Goal: Task Accomplishment & Management: Complete application form

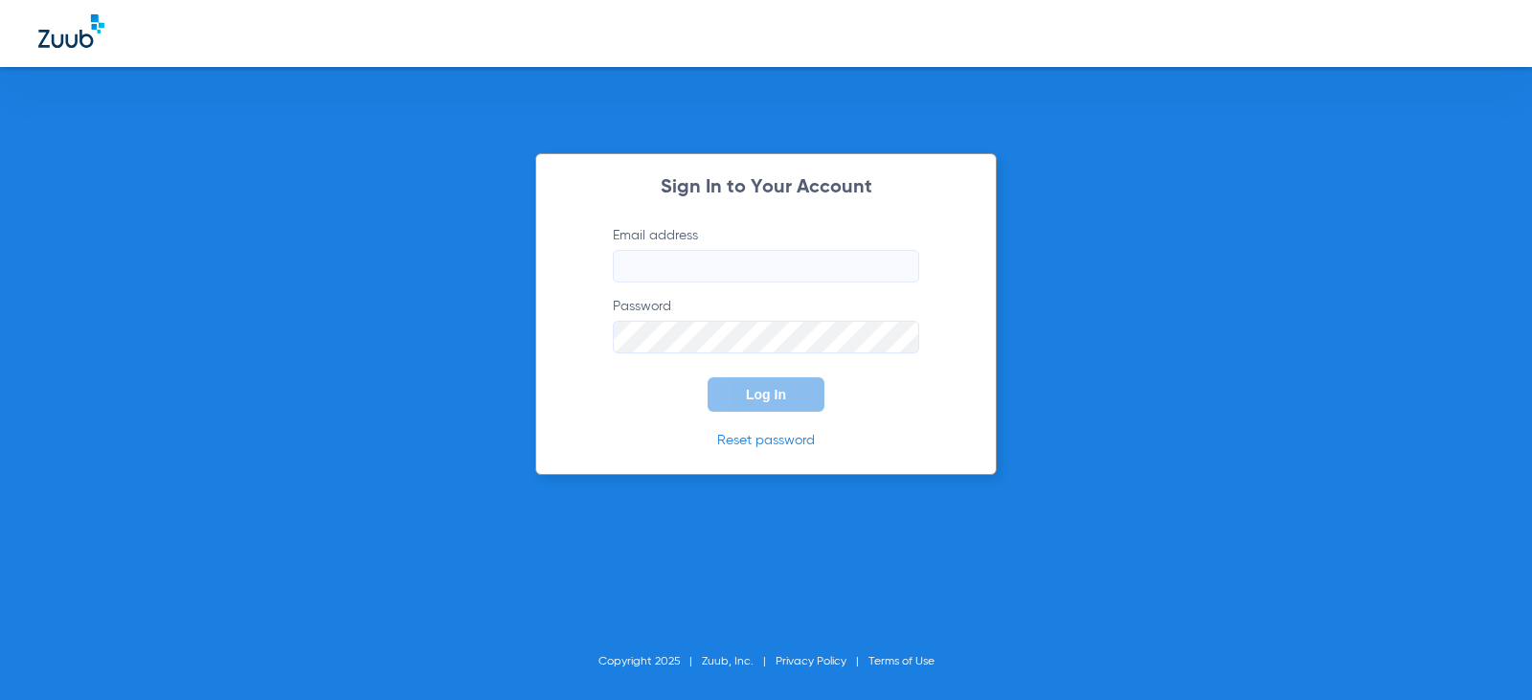
type input "[EMAIL_ADDRESS][DOMAIN_NAME]"
click at [765, 402] on button "Log In" at bounding box center [766, 394] width 117 height 34
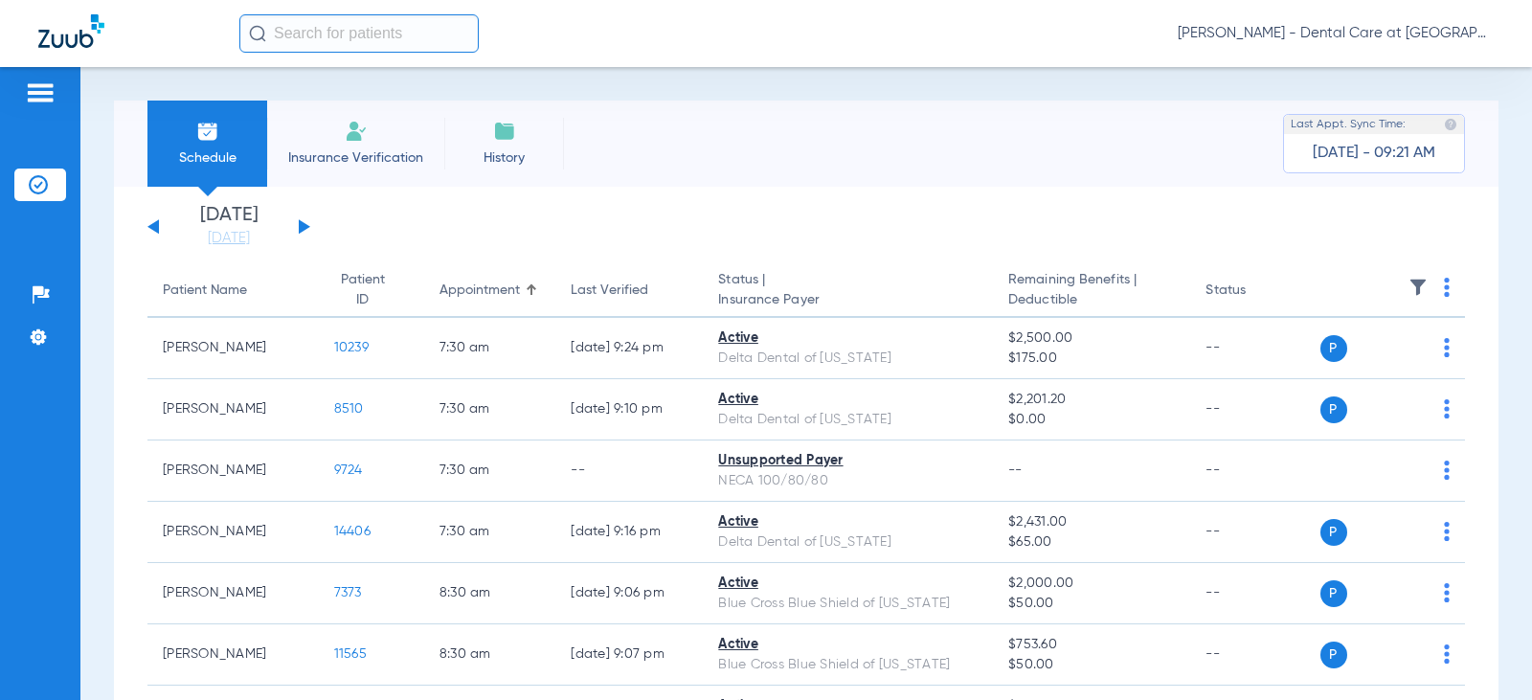
click at [340, 142] on li "Insurance Verification" at bounding box center [355, 144] width 177 height 86
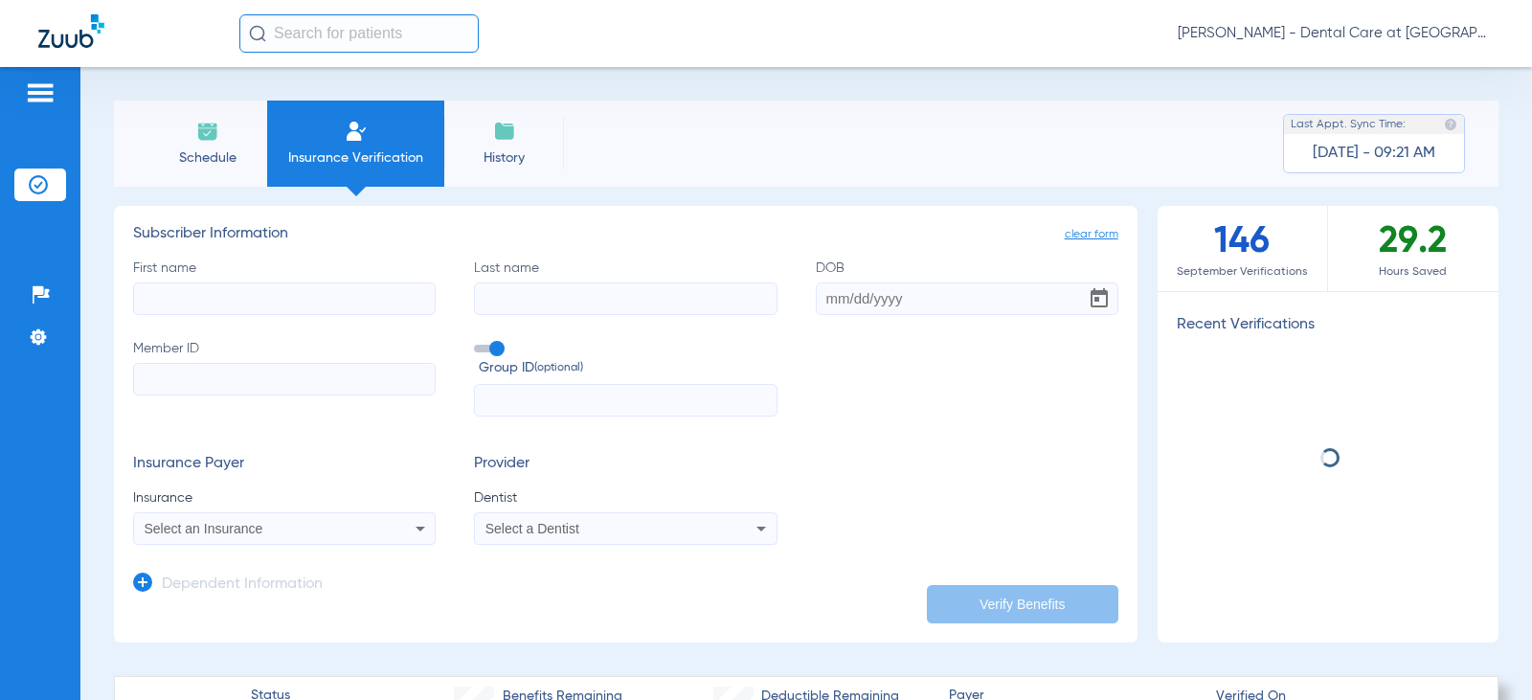
click at [323, 306] on input "First name" at bounding box center [284, 298] width 303 height 33
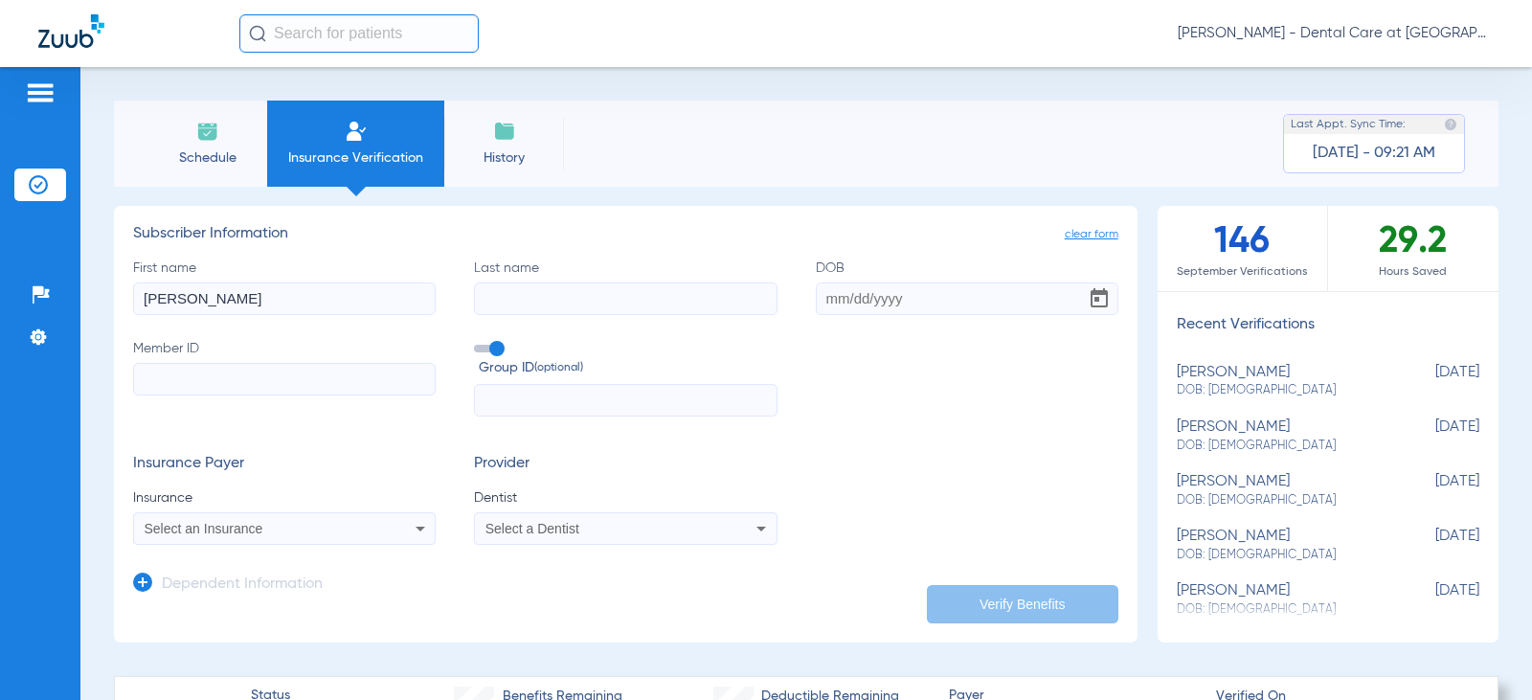
type input "[PERSON_NAME]"
click at [848, 301] on input "DOB" at bounding box center [967, 298] width 303 height 33
drag, startPoint x: 934, startPoint y: 309, endPoint x: 879, endPoint y: 302, distance: 55.1
click at [879, 302] on input "06/12/19+83" at bounding box center [967, 298] width 303 height 33
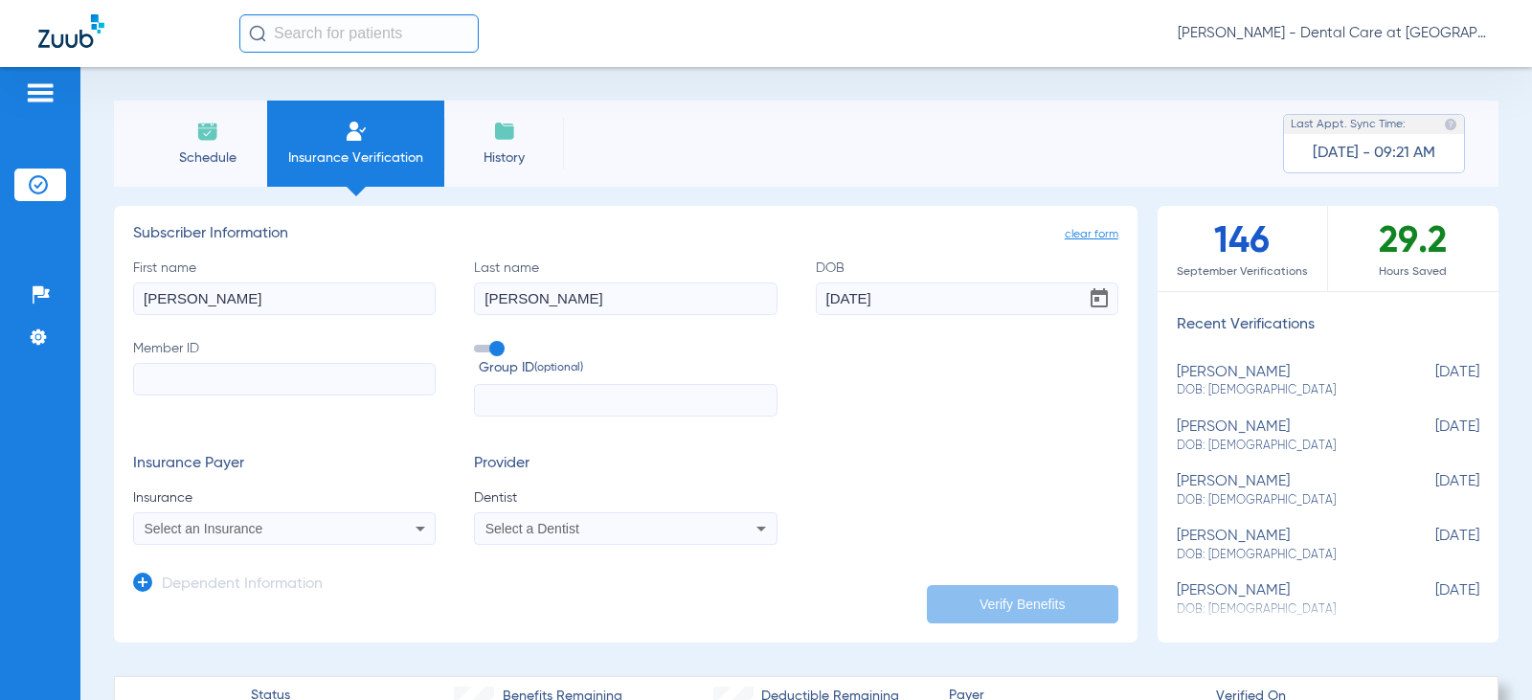
type input "[DATE]"
click at [922, 504] on div "Insurance Payer Insurance Select an Insurance Provider Dentist Select a Dentist" at bounding box center [625, 500] width 985 height 90
click at [356, 374] on input "Member ID" at bounding box center [284, 379] width 303 height 33
type input "WMW13241350W"
click at [875, 555] on app-dependent-form "Dependent Information" at bounding box center [625, 577] width 985 height 64
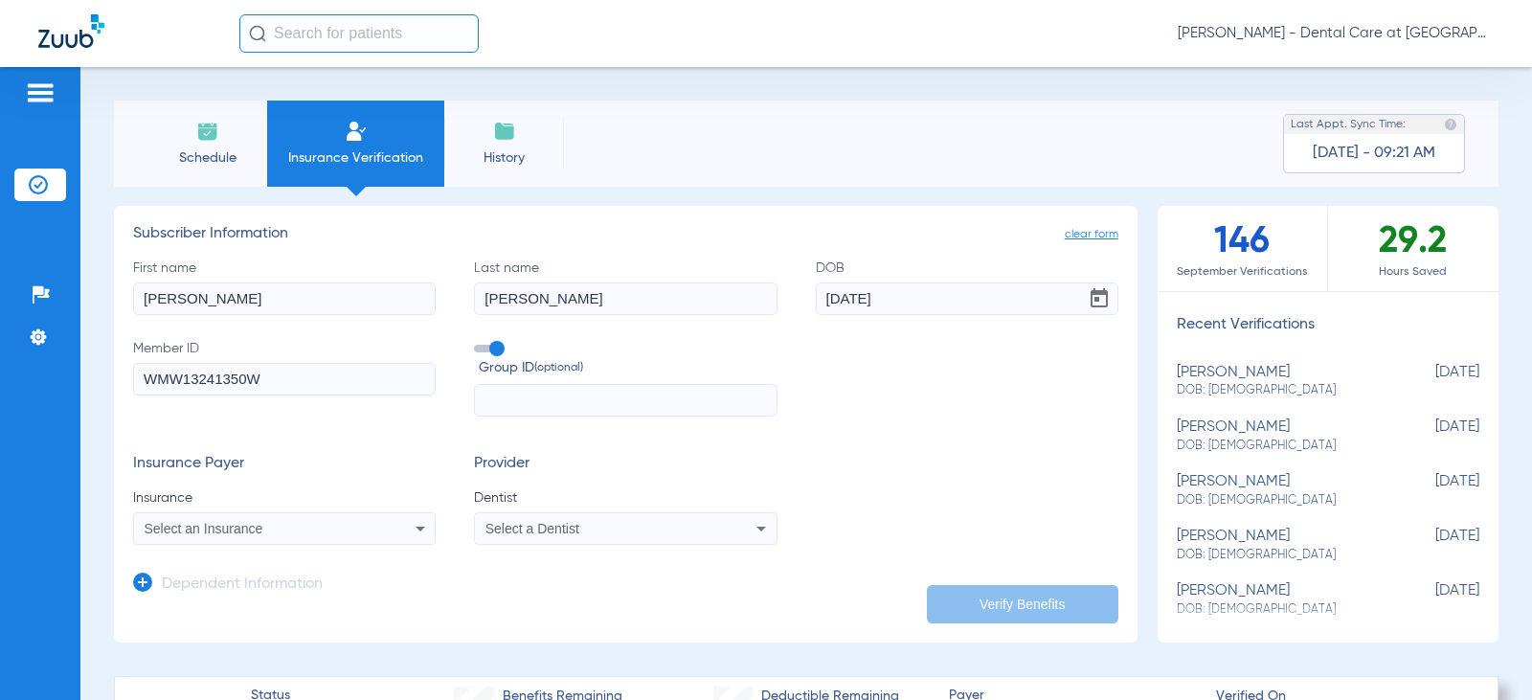
click at [414, 544] on mat-select "Select an Insurance" at bounding box center [284, 528] width 303 height 33
click at [393, 529] on div "Select an Insurance" at bounding box center [284, 528] width 301 height 23
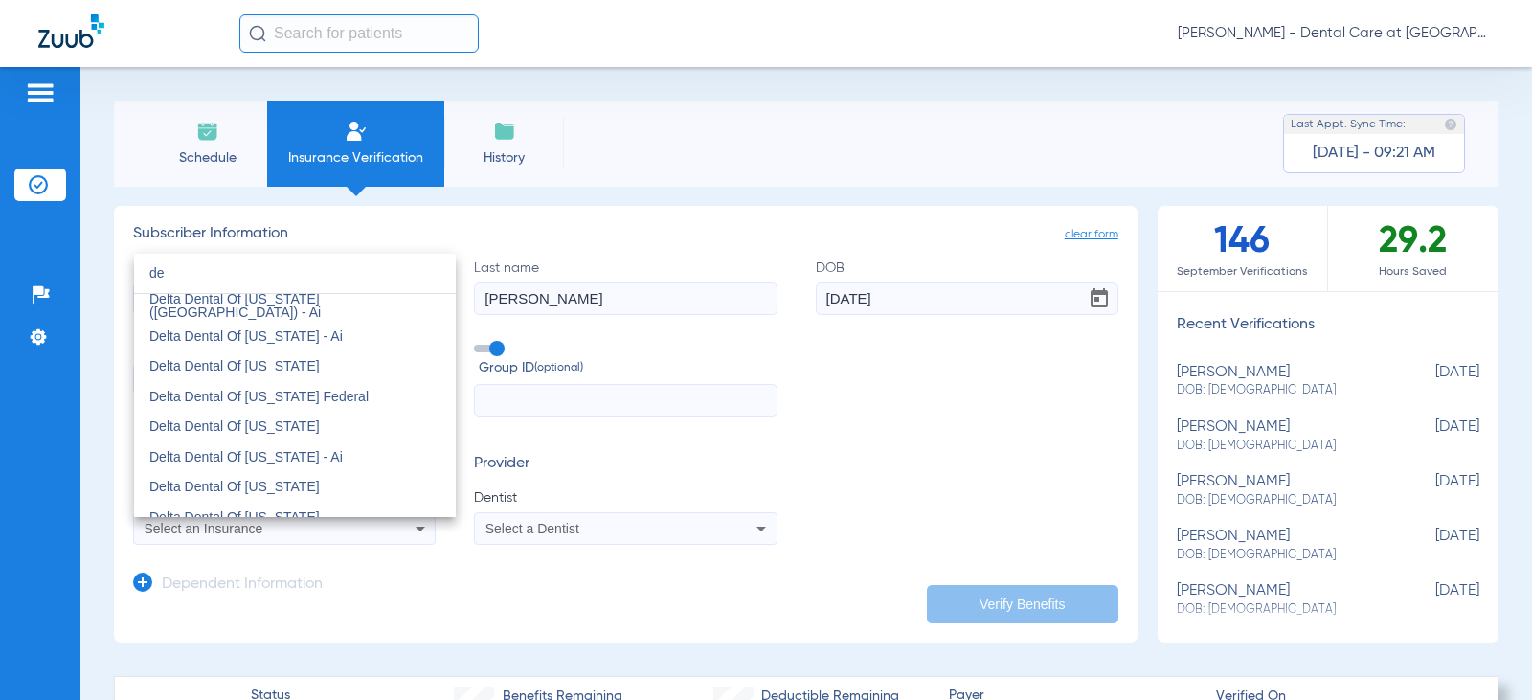
scroll to position [862, 0]
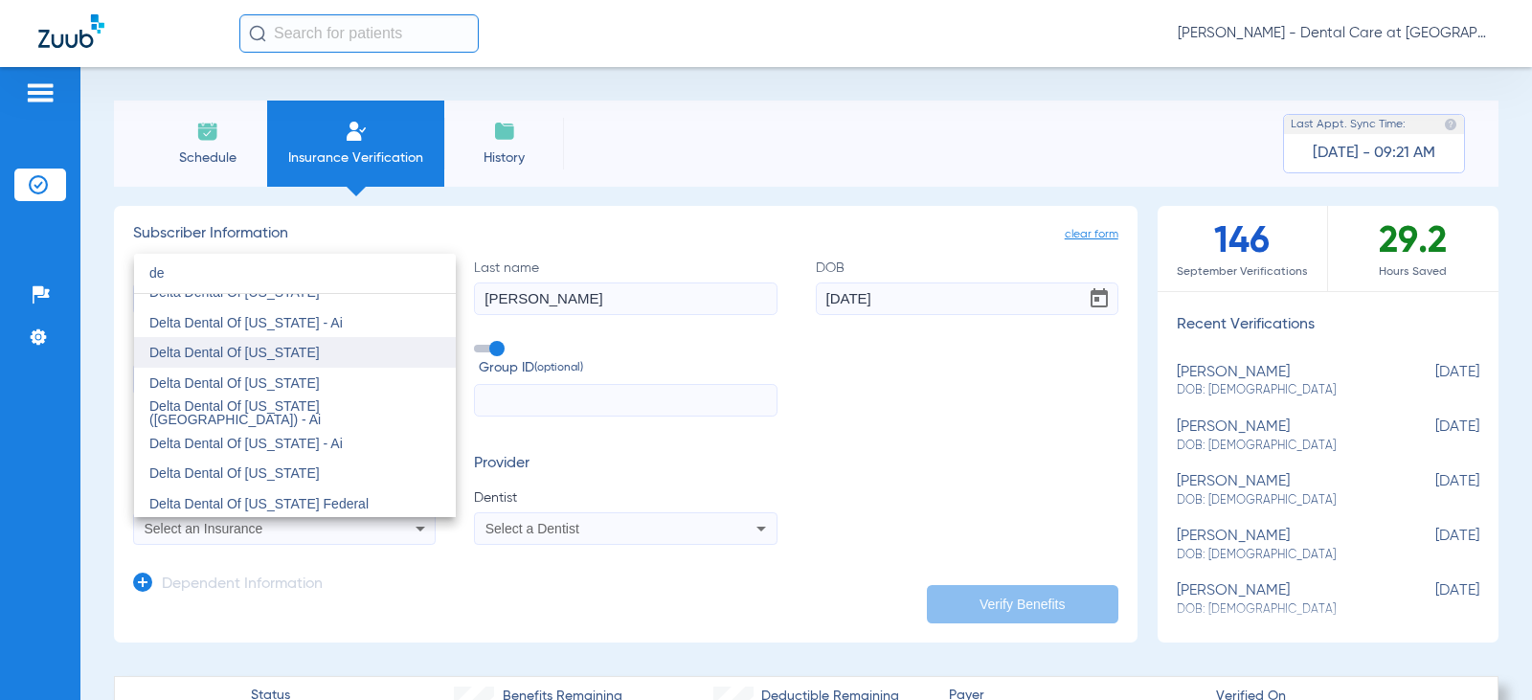
type input "de"
click at [270, 361] on mat-option "Delta Dental Of [US_STATE]" at bounding box center [295, 352] width 322 height 31
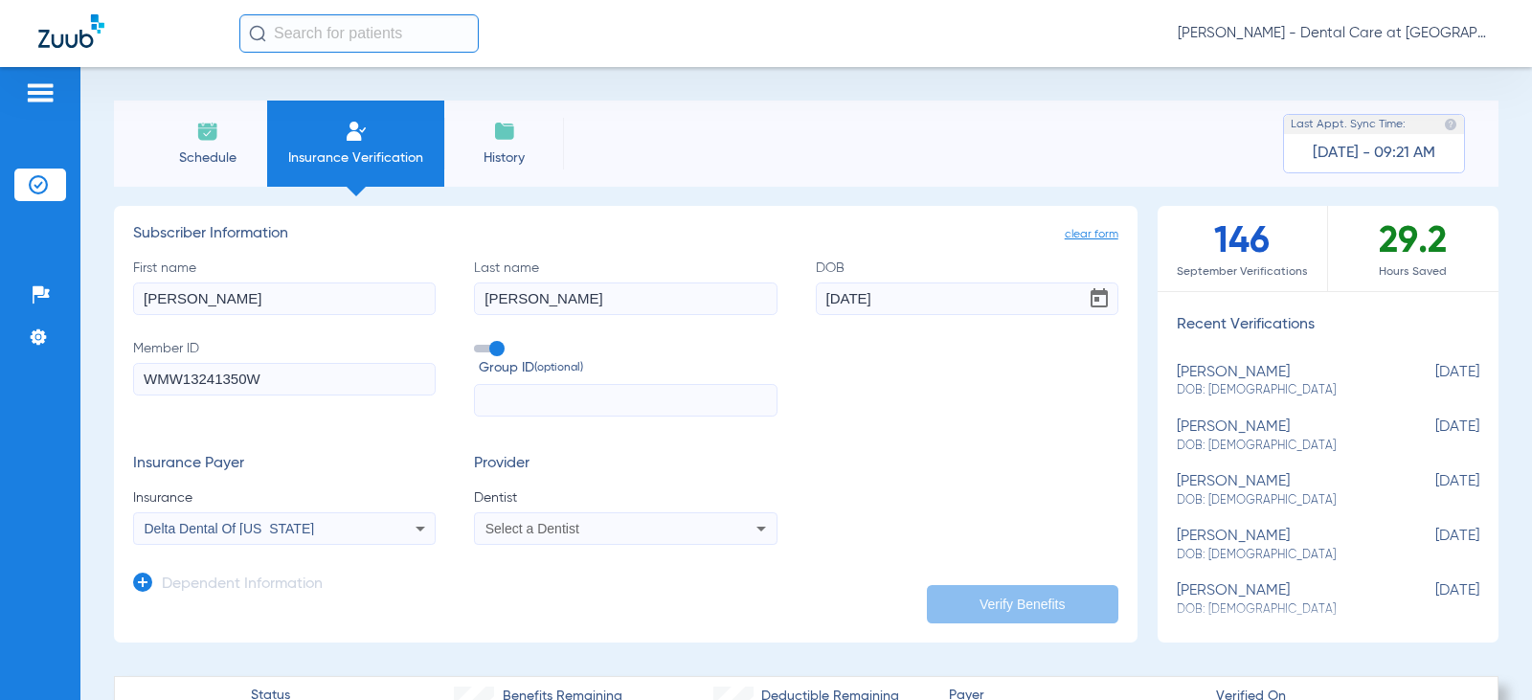
click at [628, 543] on mat-select "Select a Dentist" at bounding box center [625, 528] width 303 height 33
click at [626, 531] on div "Select a Dentist" at bounding box center [598, 528] width 225 height 13
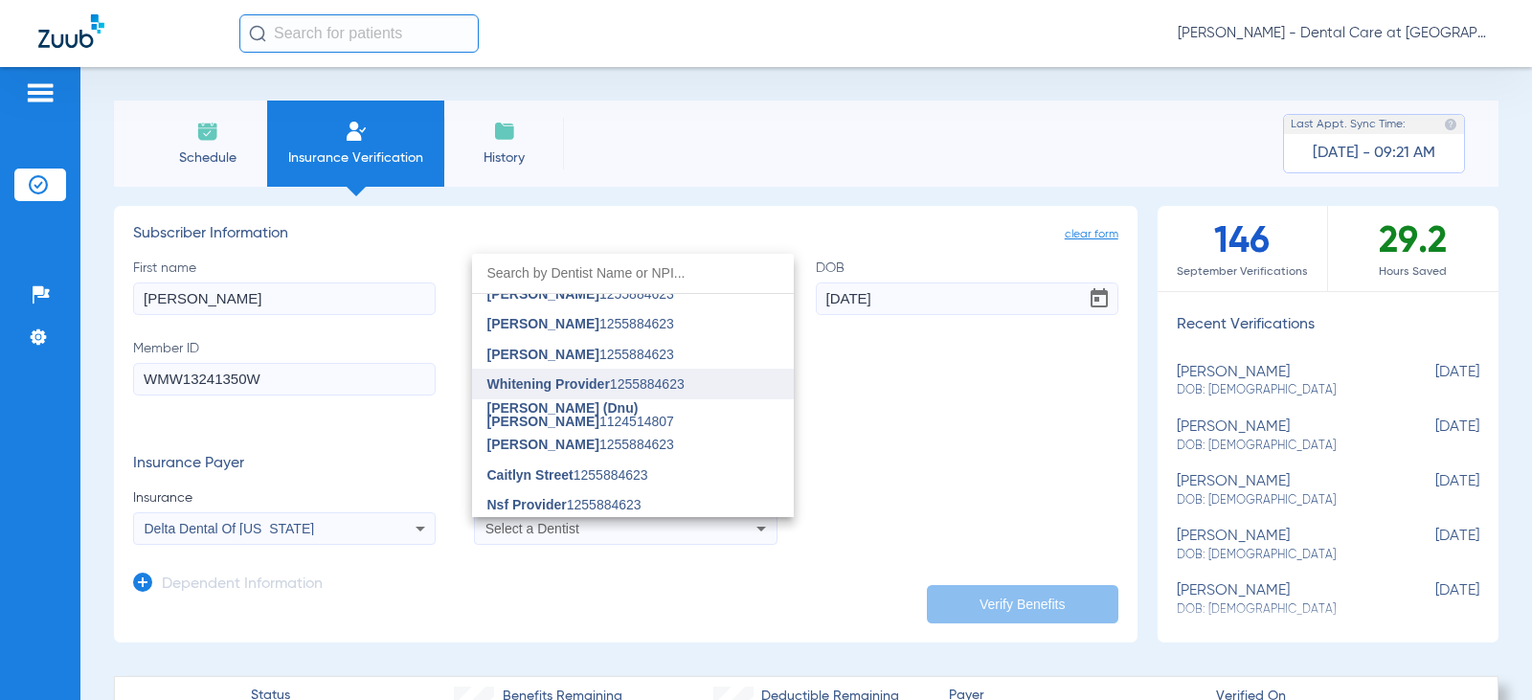
scroll to position [670, 0]
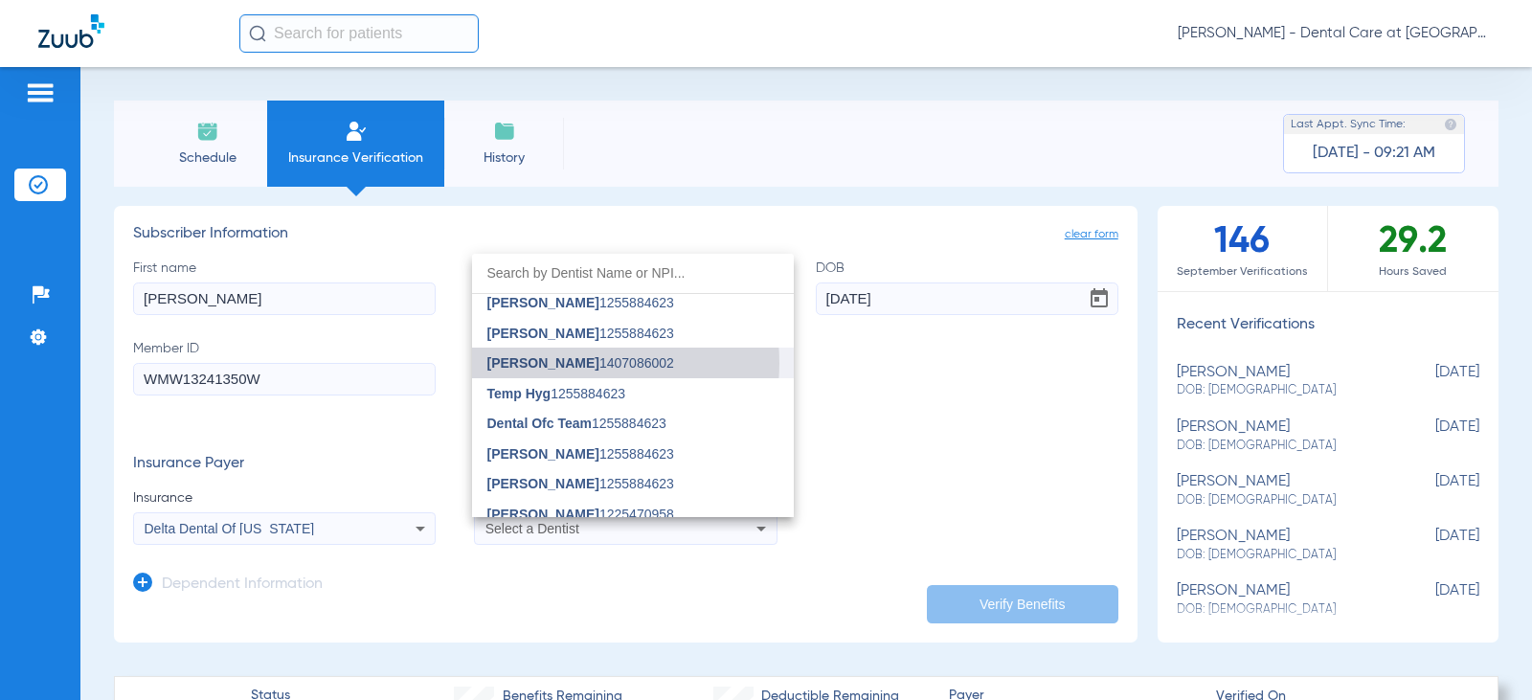
click at [569, 363] on span "[PERSON_NAME]" at bounding box center [543, 362] width 112 height 15
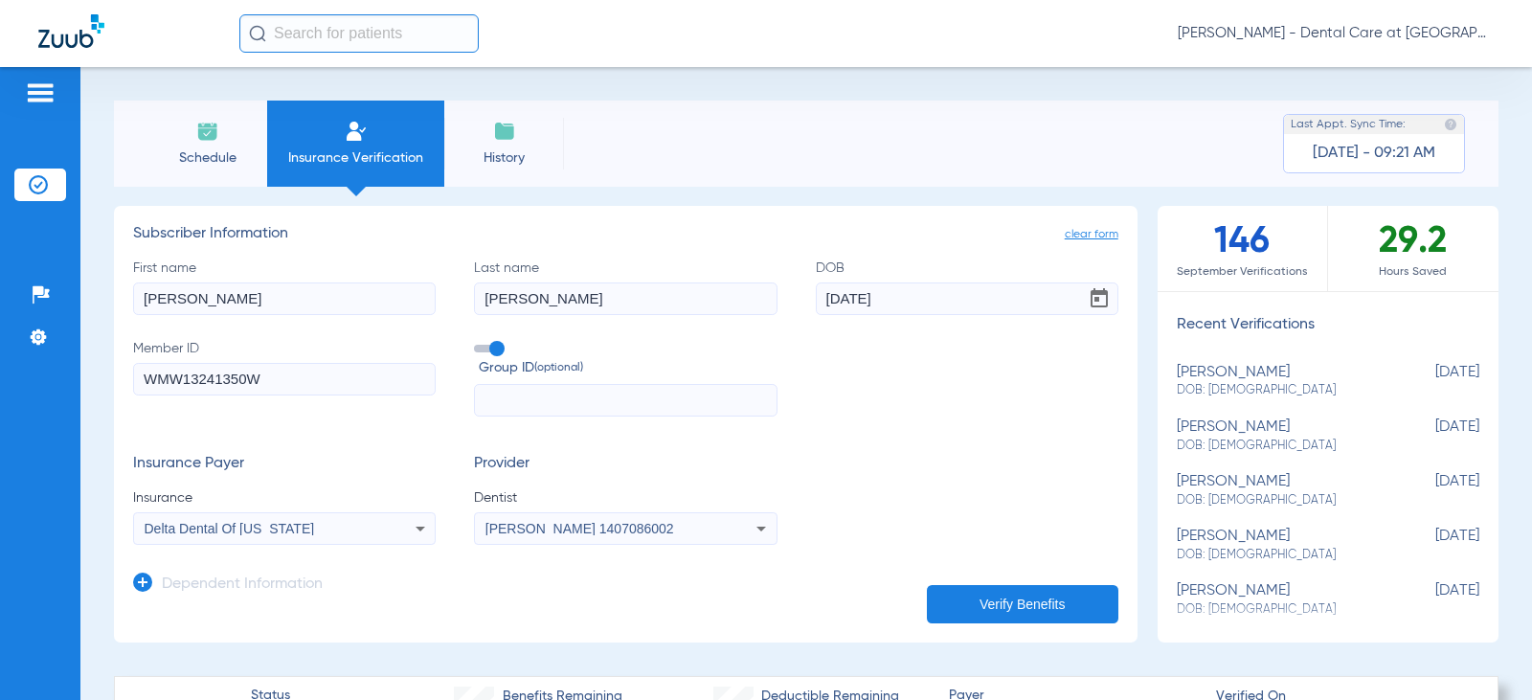
click at [986, 597] on button "Verify Benefits" at bounding box center [1023, 604] width 192 height 38
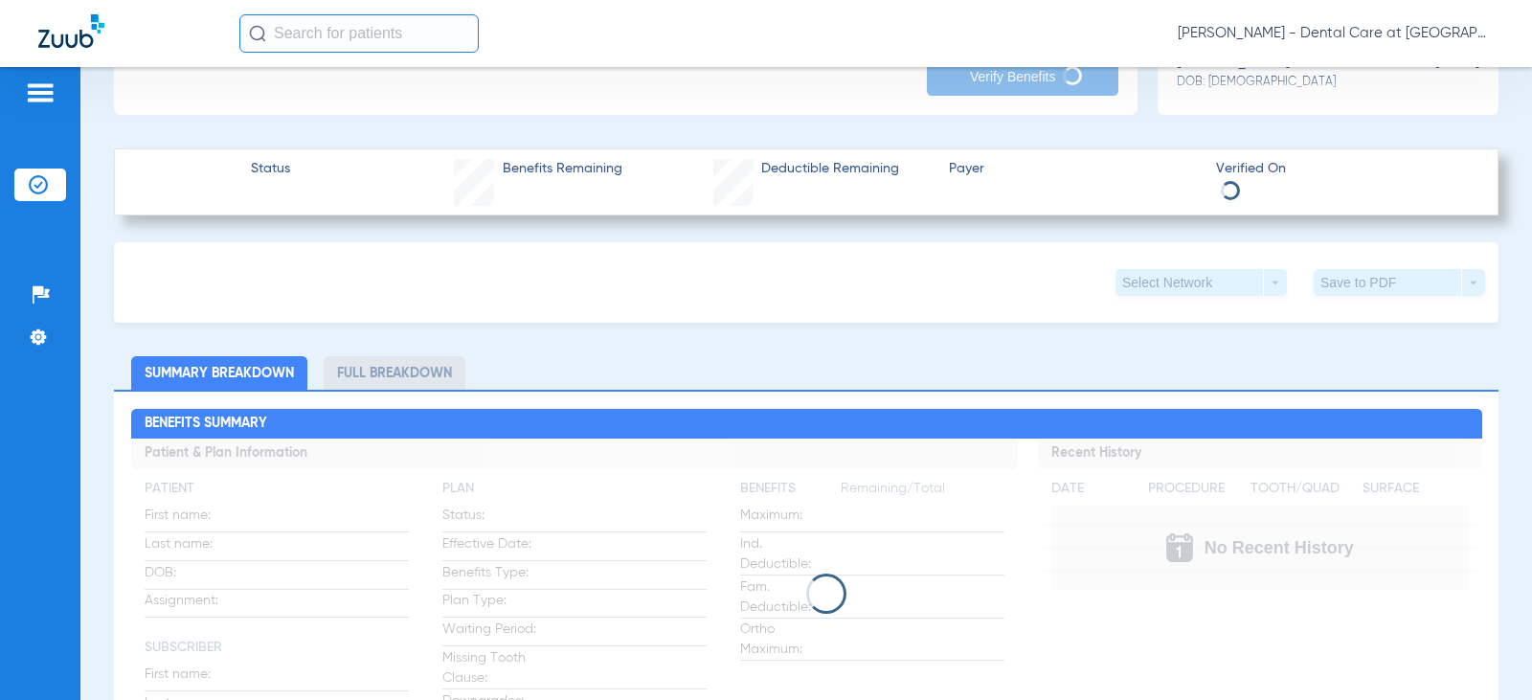
scroll to position [49, 0]
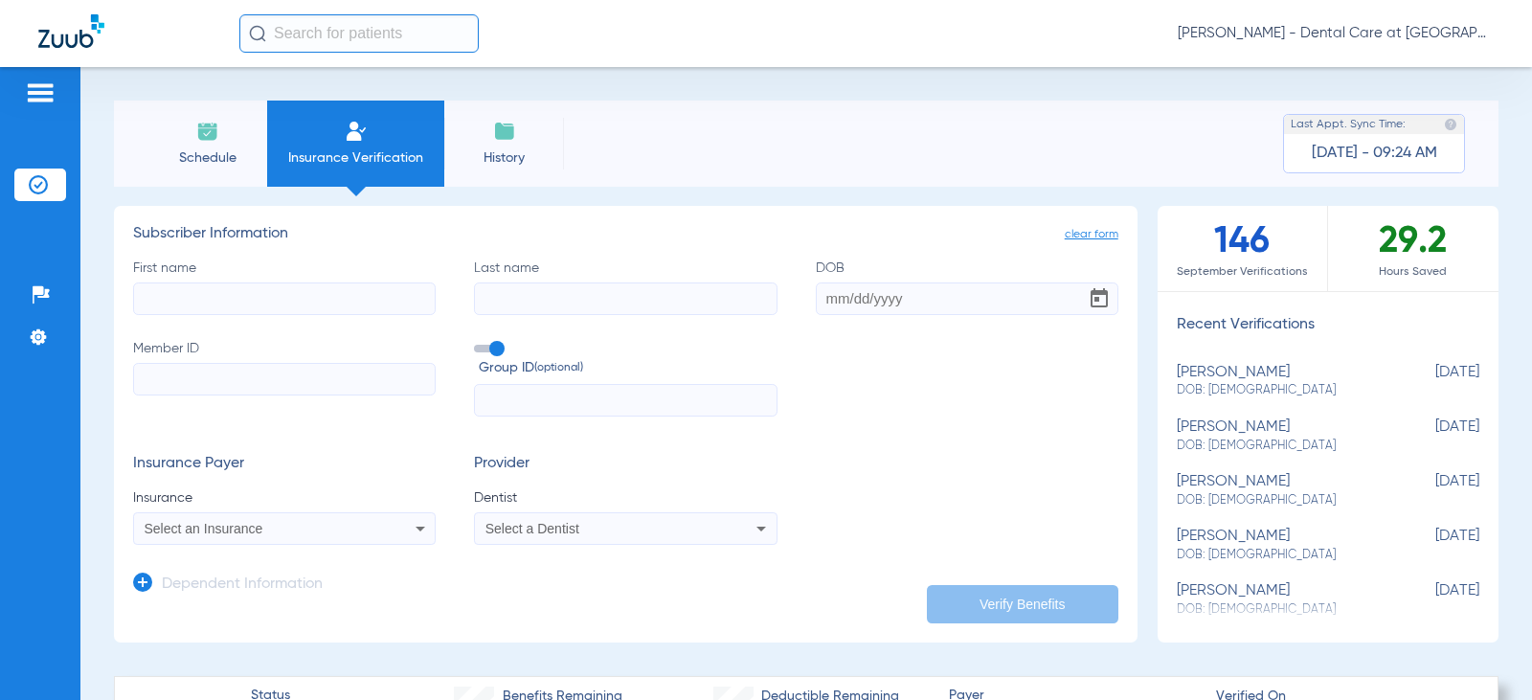
click at [304, 299] on input "First name" at bounding box center [284, 298] width 303 height 33
type input "[PERSON_NAME]"
type input "[DATE]"
click at [267, 535] on div "Select an Insurance" at bounding box center [257, 528] width 225 height 13
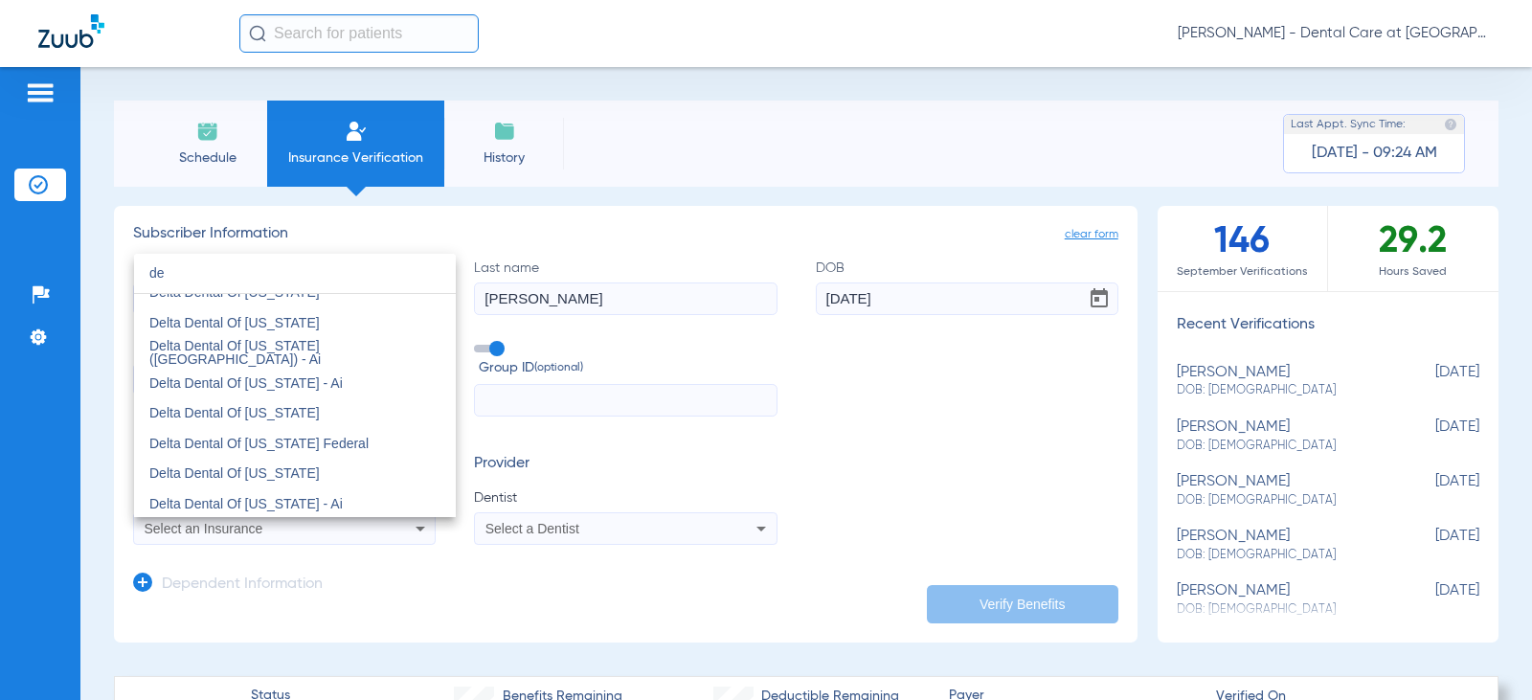
scroll to position [958, 0]
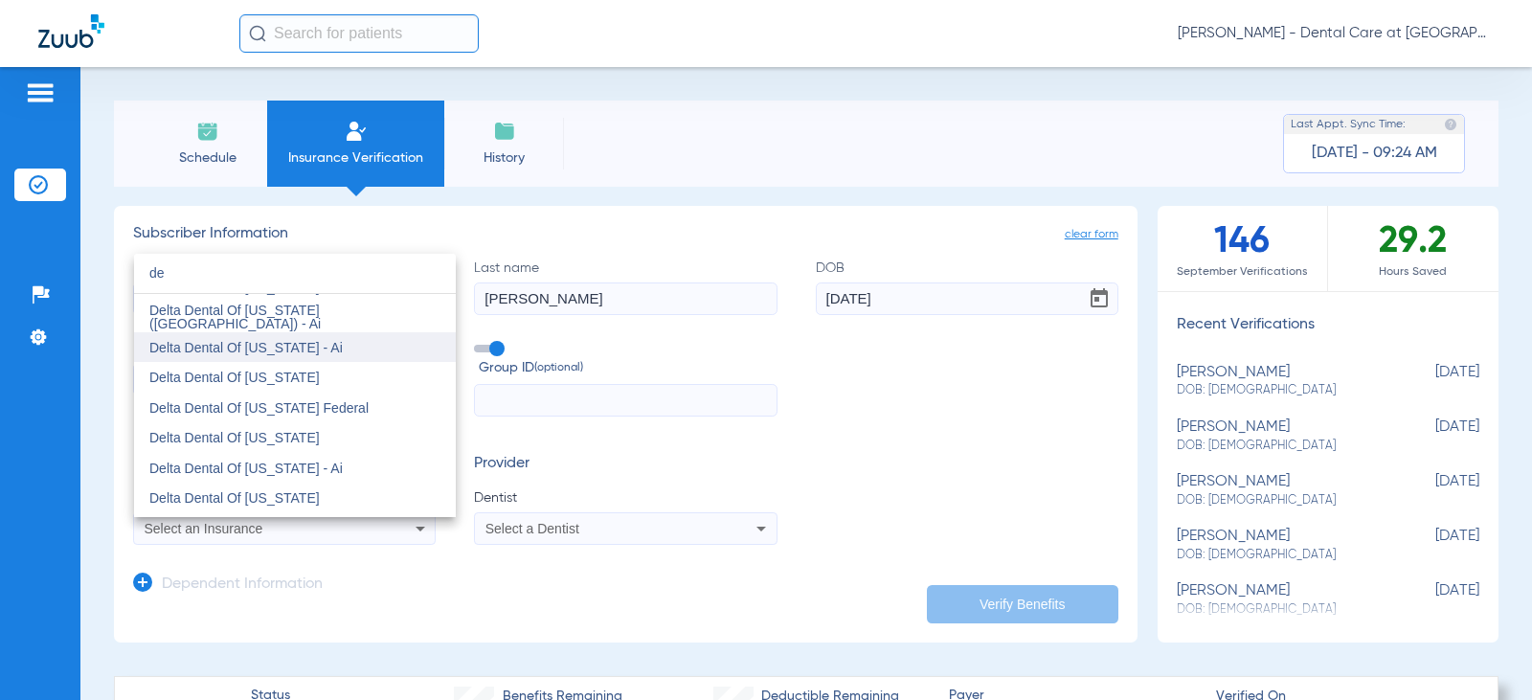
type input "de"
click at [265, 341] on span "Delta Dental Of [US_STATE] - Ai" at bounding box center [245, 347] width 193 height 15
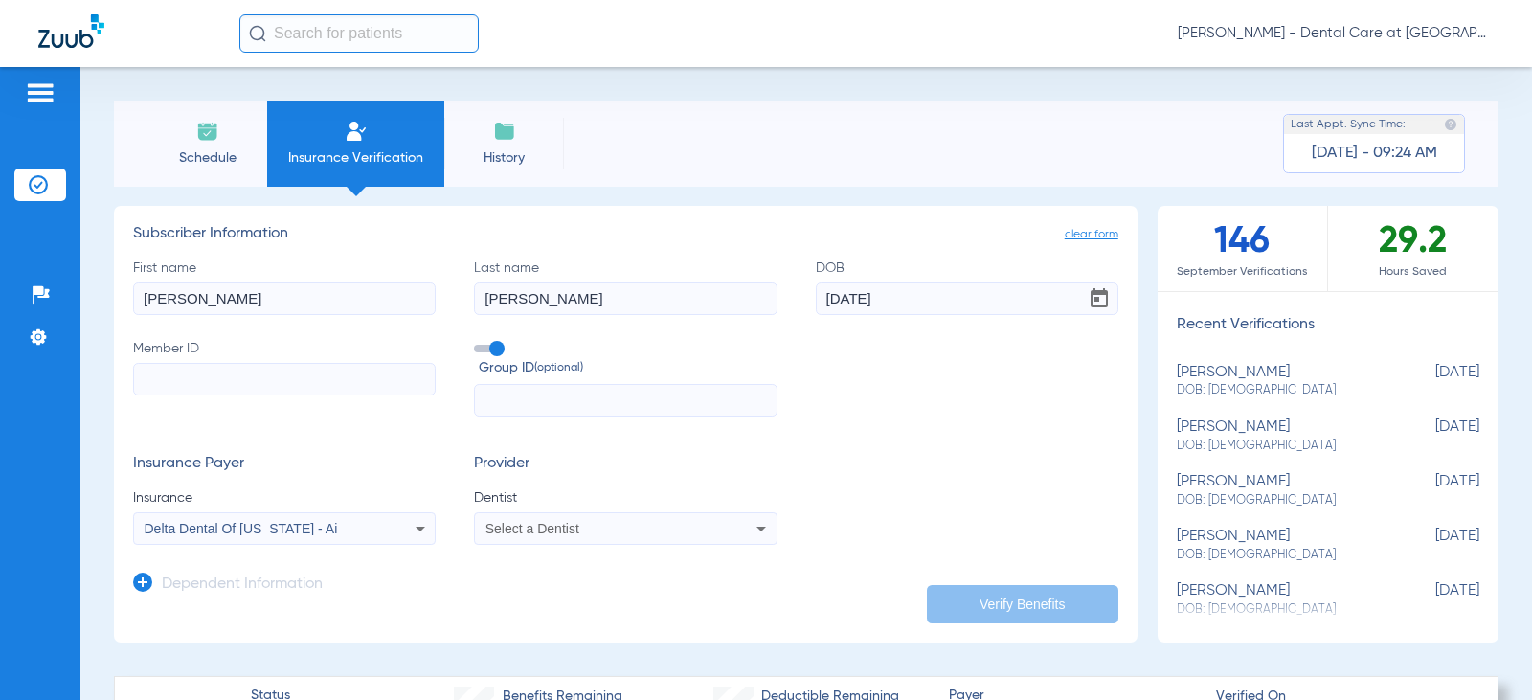
click at [578, 511] on app-form-autocomplete "Dentist Select a Dentist" at bounding box center [625, 516] width 303 height 56
click at [609, 524] on div "Select a Dentist" at bounding box center [598, 528] width 225 height 13
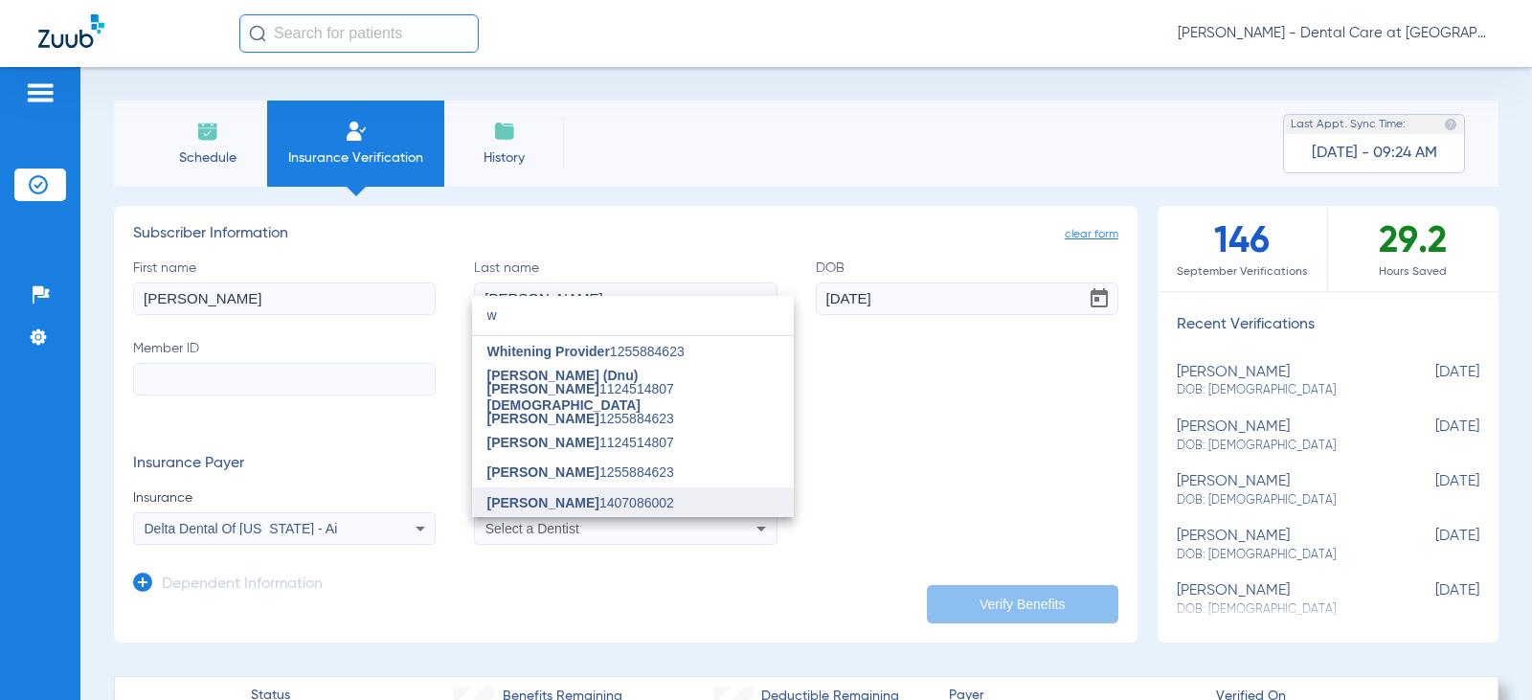
type input "w"
click at [565, 491] on mat-option "[PERSON_NAME] 1407086002" at bounding box center [633, 502] width 322 height 31
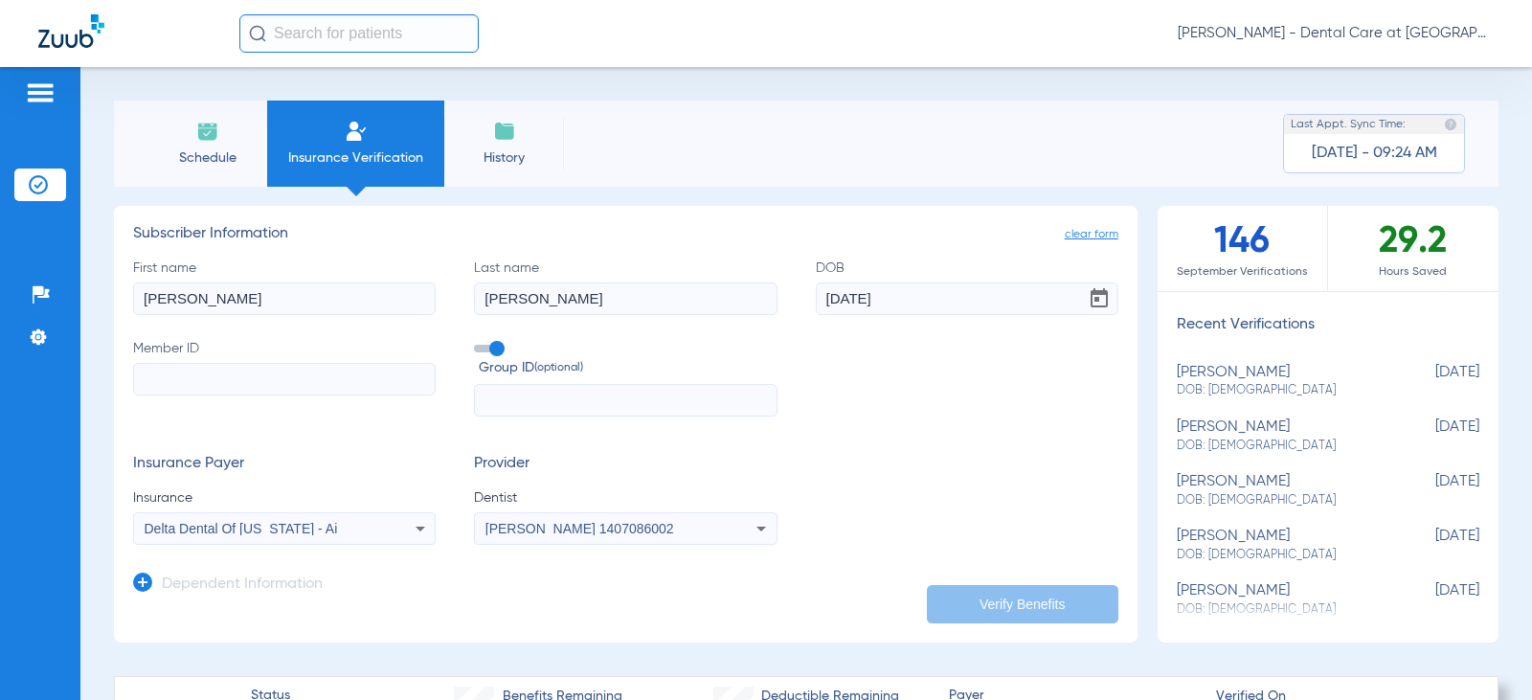
click at [841, 537] on div "Insurance Payer Insurance Delta Dental Of [US_STATE] - Ai Provider Dentist [PER…" at bounding box center [625, 500] width 985 height 90
click at [276, 391] on input "Member ID" at bounding box center [284, 379] width 303 height 33
click at [294, 388] on input "Member ID Required" at bounding box center [284, 379] width 303 height 33
click at [294, 363] on input "Member ID Required" at bounding box center [284, 379] width 303 height 33
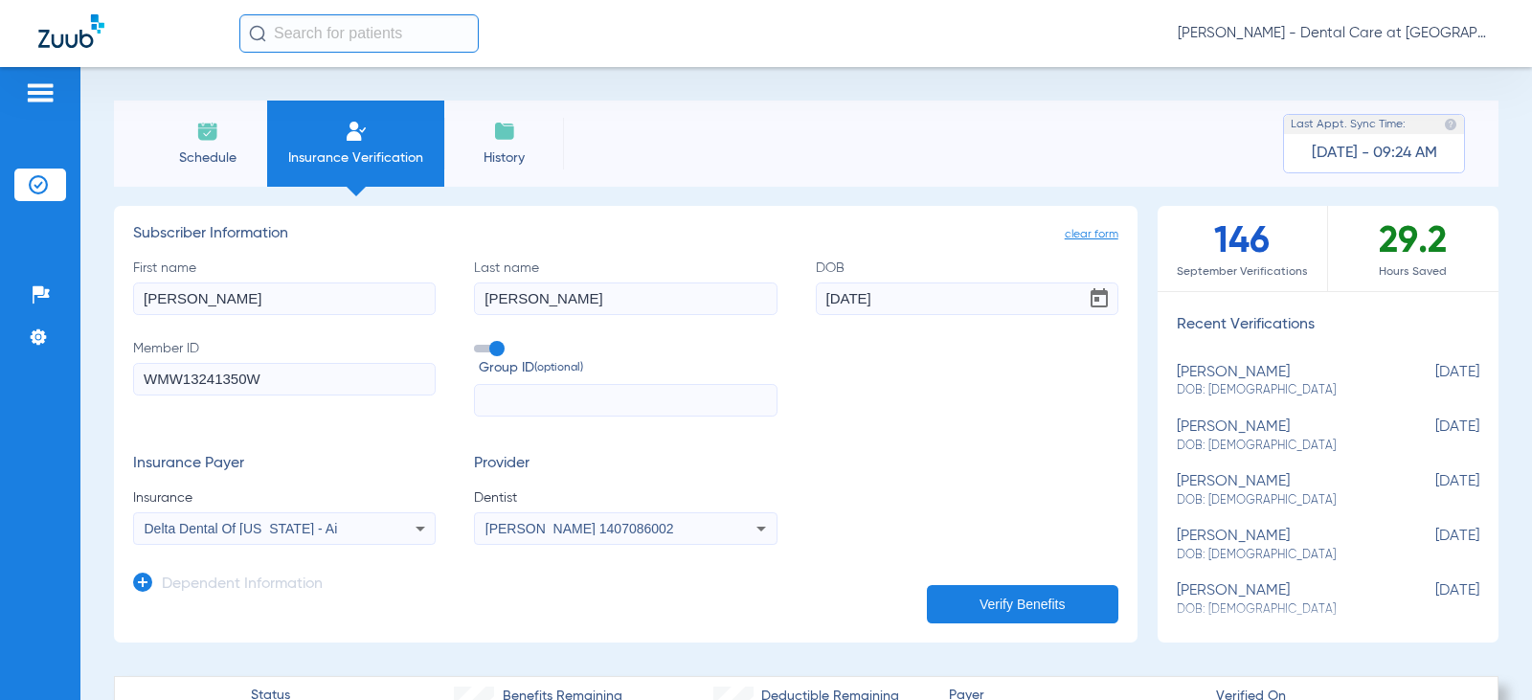
type input "WMW13241350W"
click at [958, 598] on button "Verify Benefits" at bounding box center [1023, 604] width 192 height 38
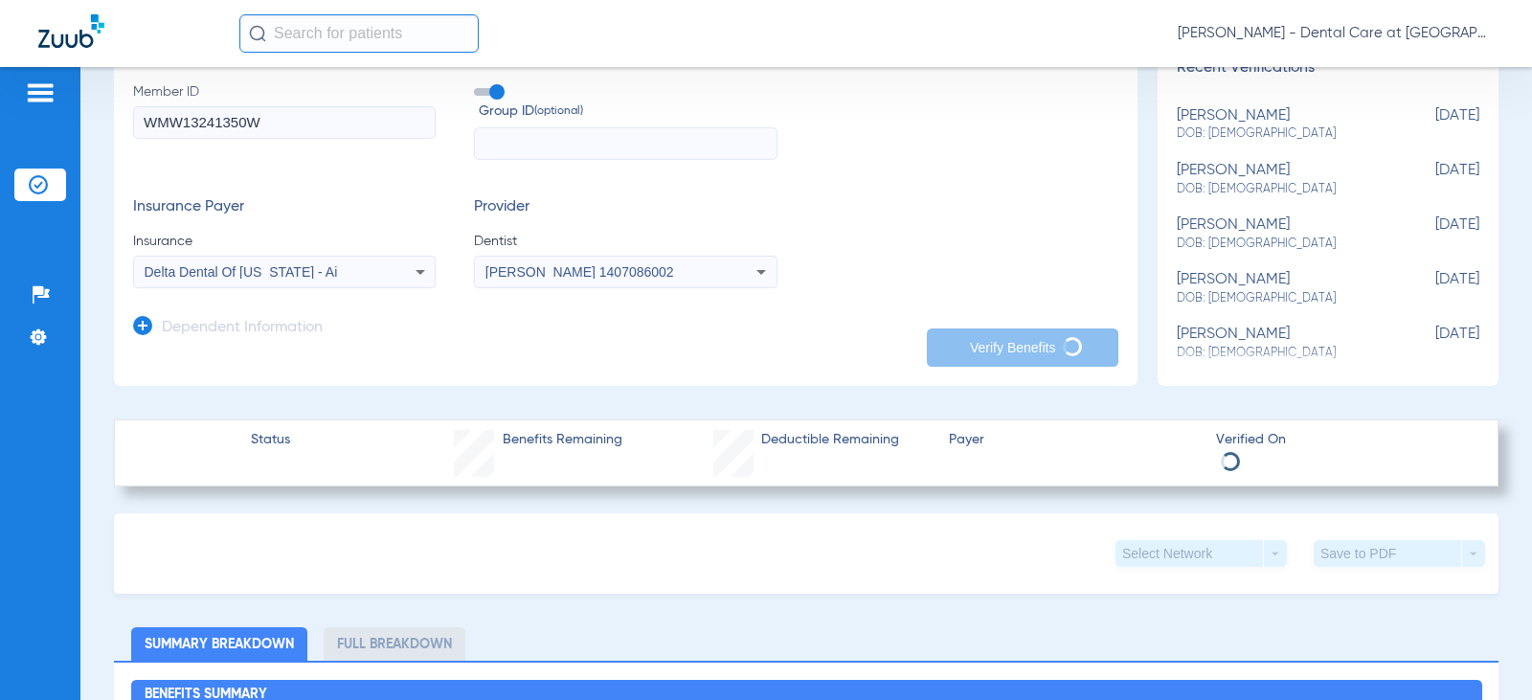
scroll to position [0, 0]
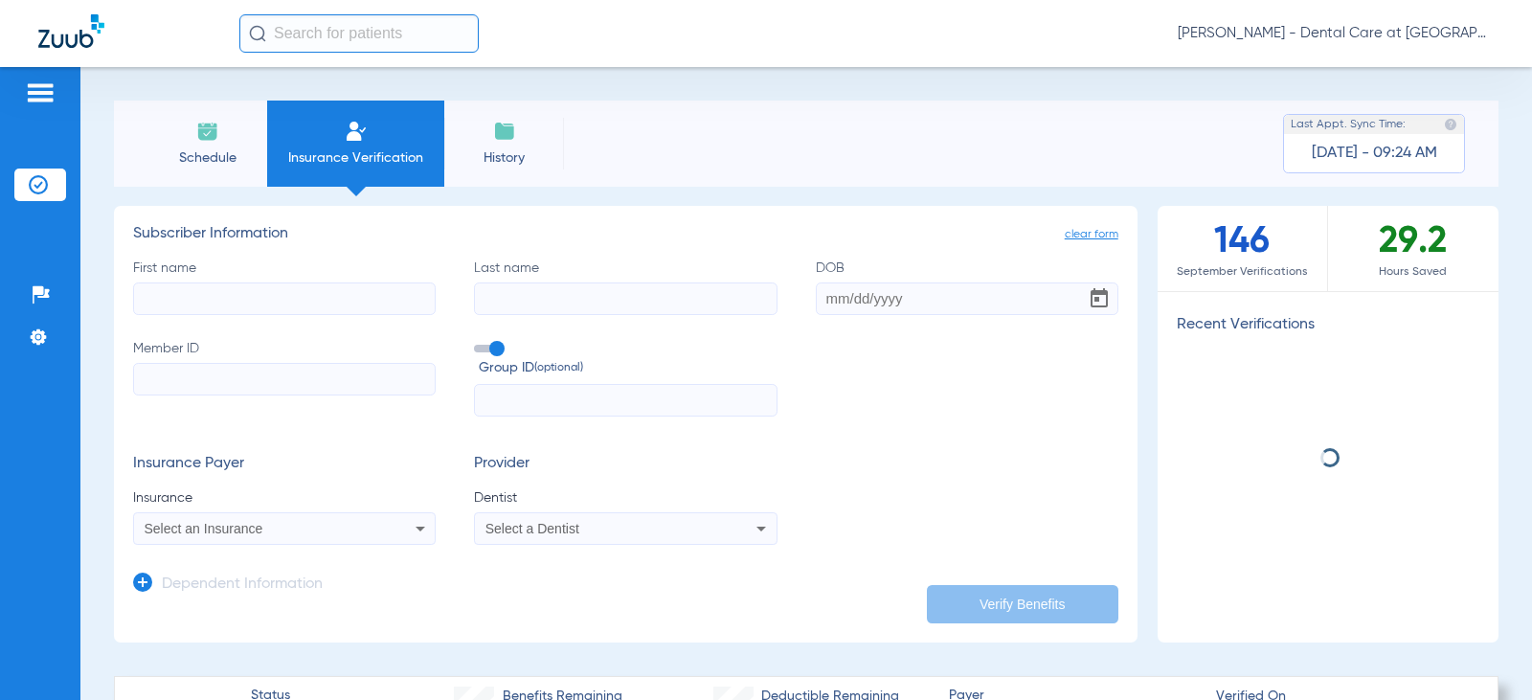
click at [234, 306] on input "First name" at bounding box center [284, 298] width 303 height 33
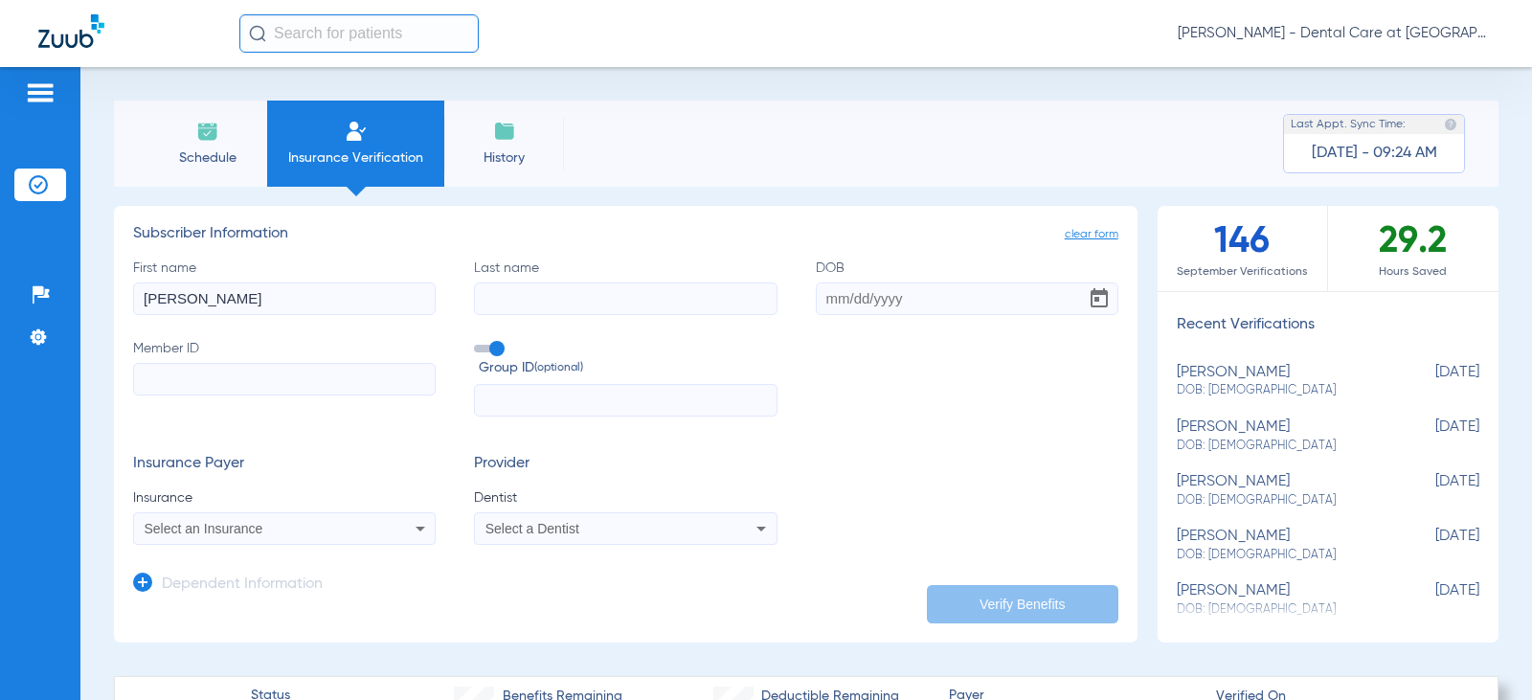
type input "[PERSON_NAME]"
click at [854, 305] on input "DOB Required" at bounding box center [967, 298] width 303 height 33
type input "[DATE]"
click at [387, 372] on input "Member ID" at bounding box center [284, 379] width 303 height 33
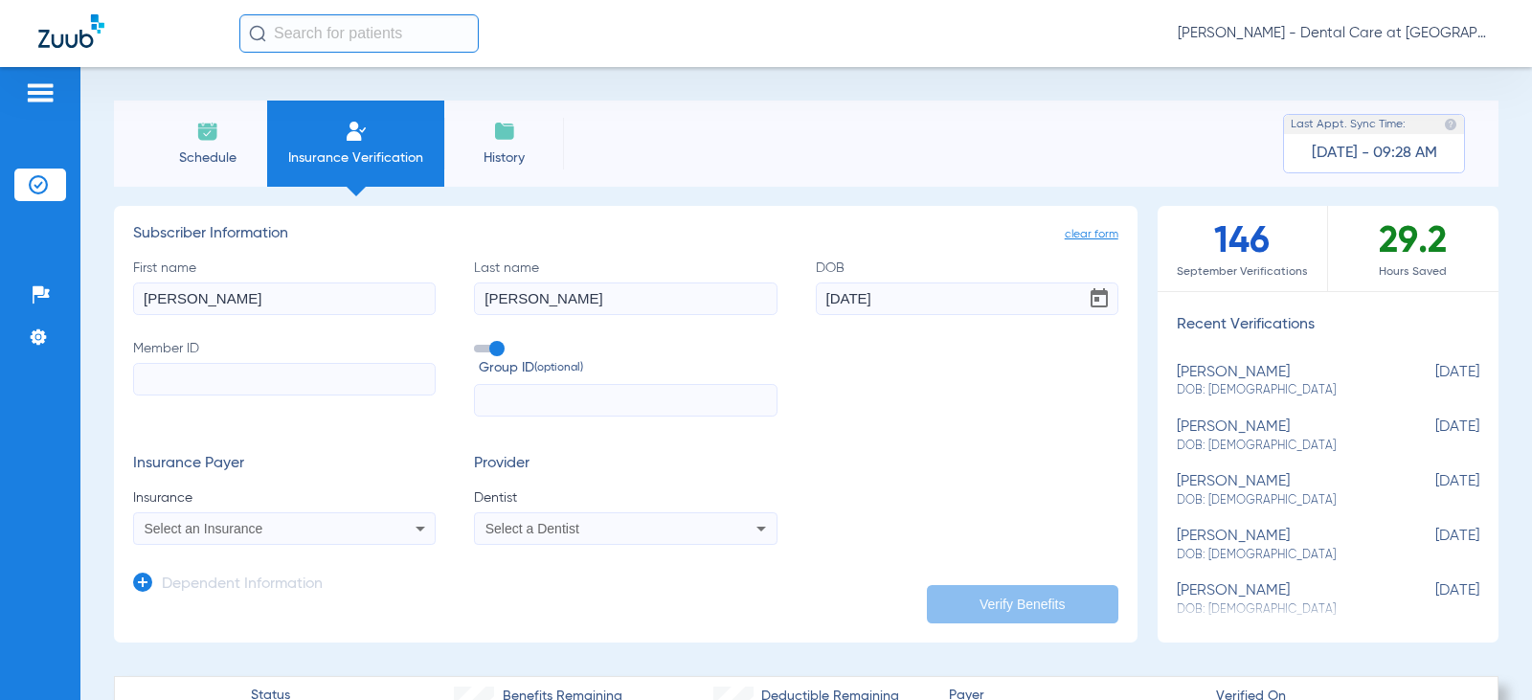
paste input "8004625410"
type input "8004625410"
click at [385, 520] on div "Select an Insurance" at bounding box center [284, 528] width 301 height 23
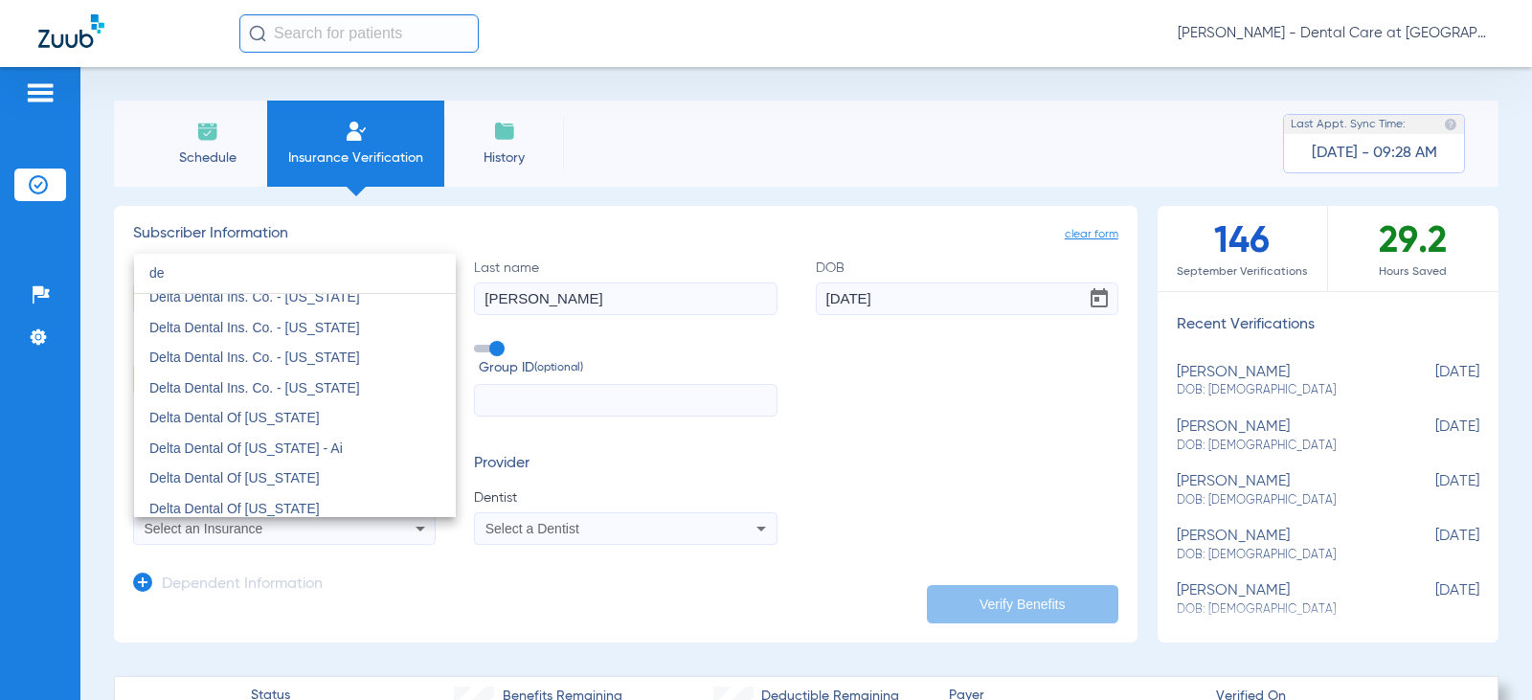
scroll to position [766, 0]
type input "de"
click at [315, 485] on mat-option "Delta Dental Of [US_STATE]" at bounding box center [295, 478] width 322 height 31
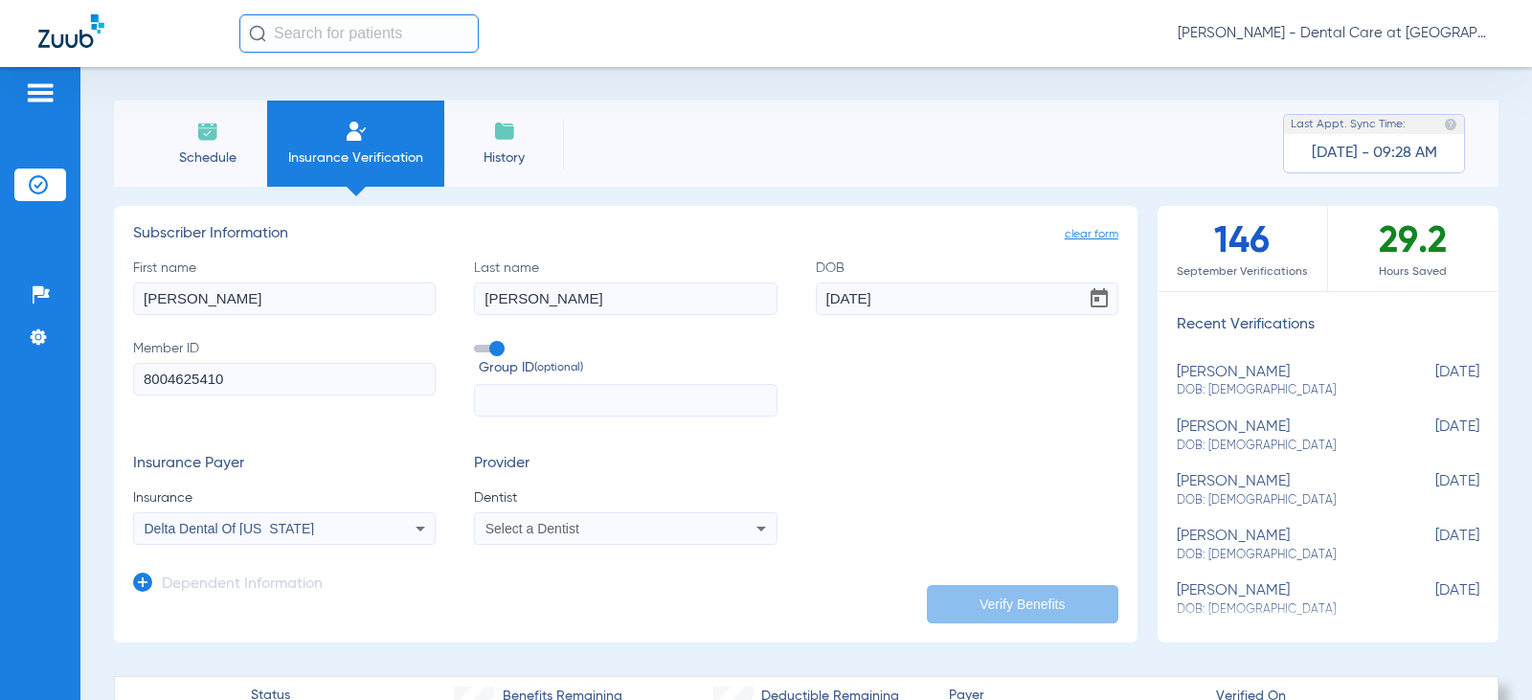
click at [616, 513] on mat-select "Select a Dentist" at bounding box center [625, 528] width 303 height 33
click at [616, 514] on mat-select "Select a Dentist" at bounding box center [625, 528] width 303 height 33
click at [626, 534] on div "Select a Dentist" at bounding box center [598, 528] width 225 height 13
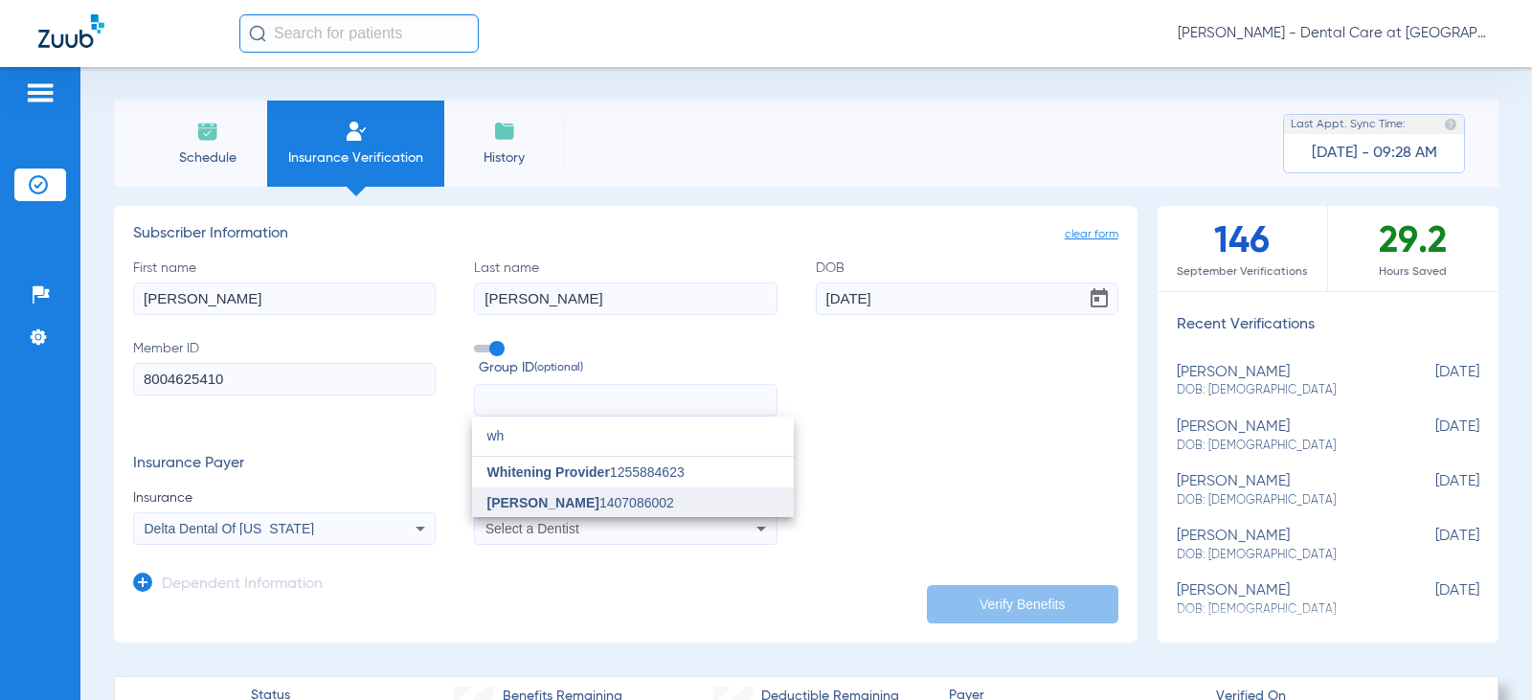
type input "wh"
click at [614, 496] on span "[PERSON_NAME] 1407086002" at bounding box center [580, 502] width 187 height 13
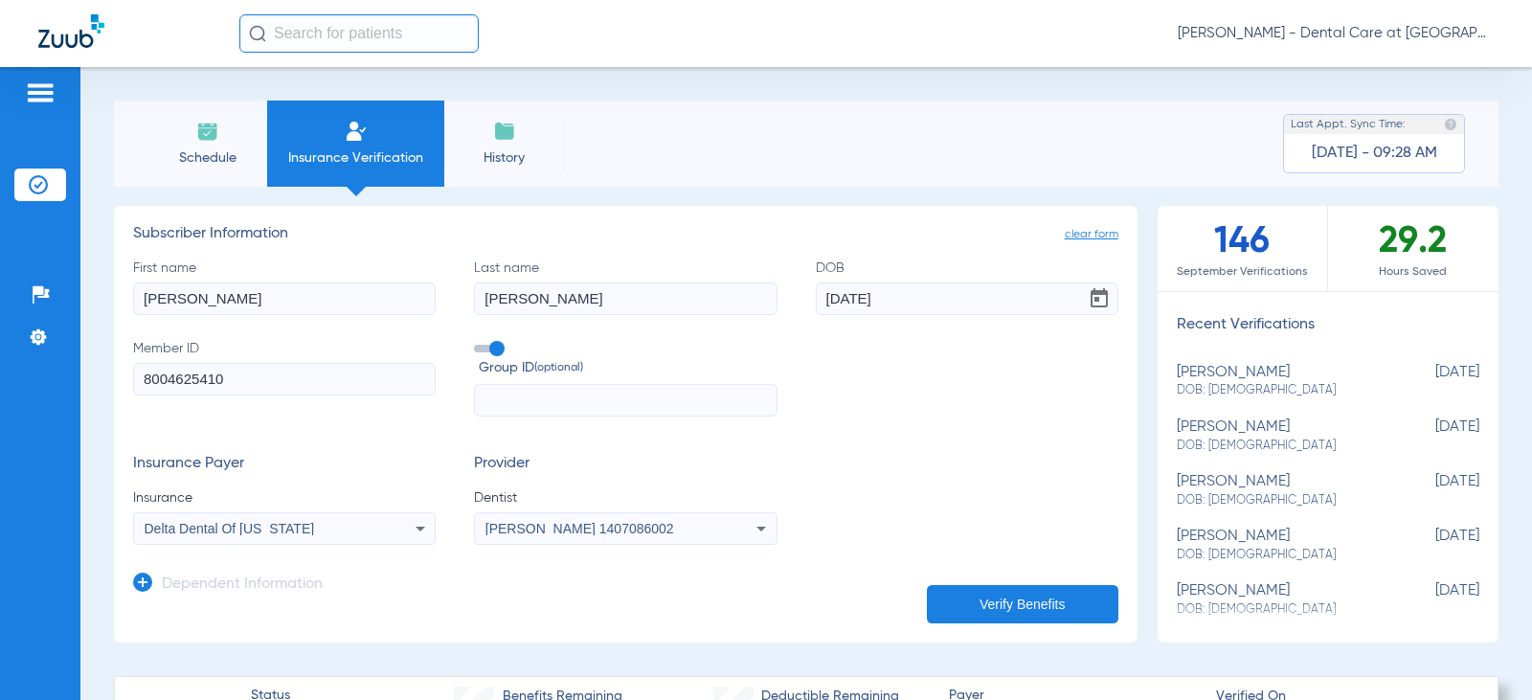
click at [983, 600] on button "Verify Benefits" at bounding box center [1023, 604] width 192 height 38
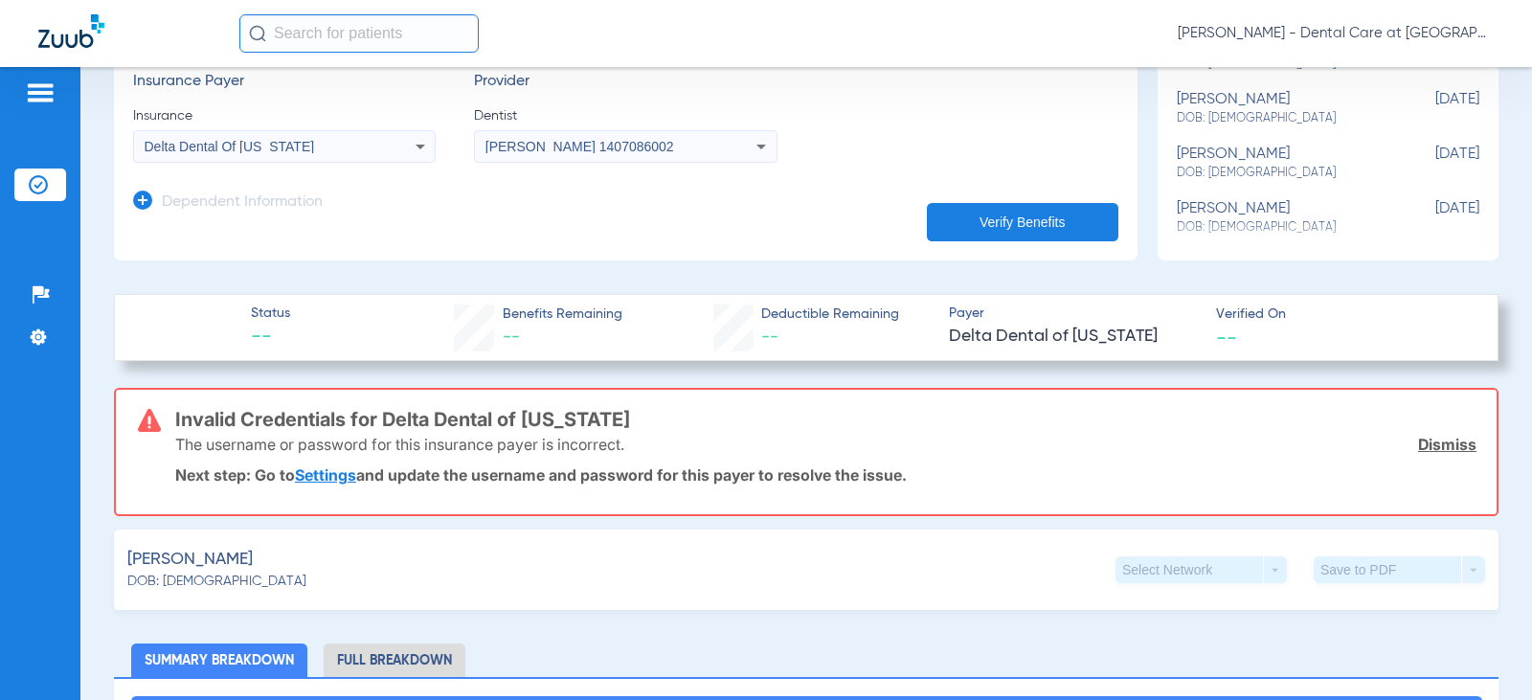
scroll to position [96, 0]
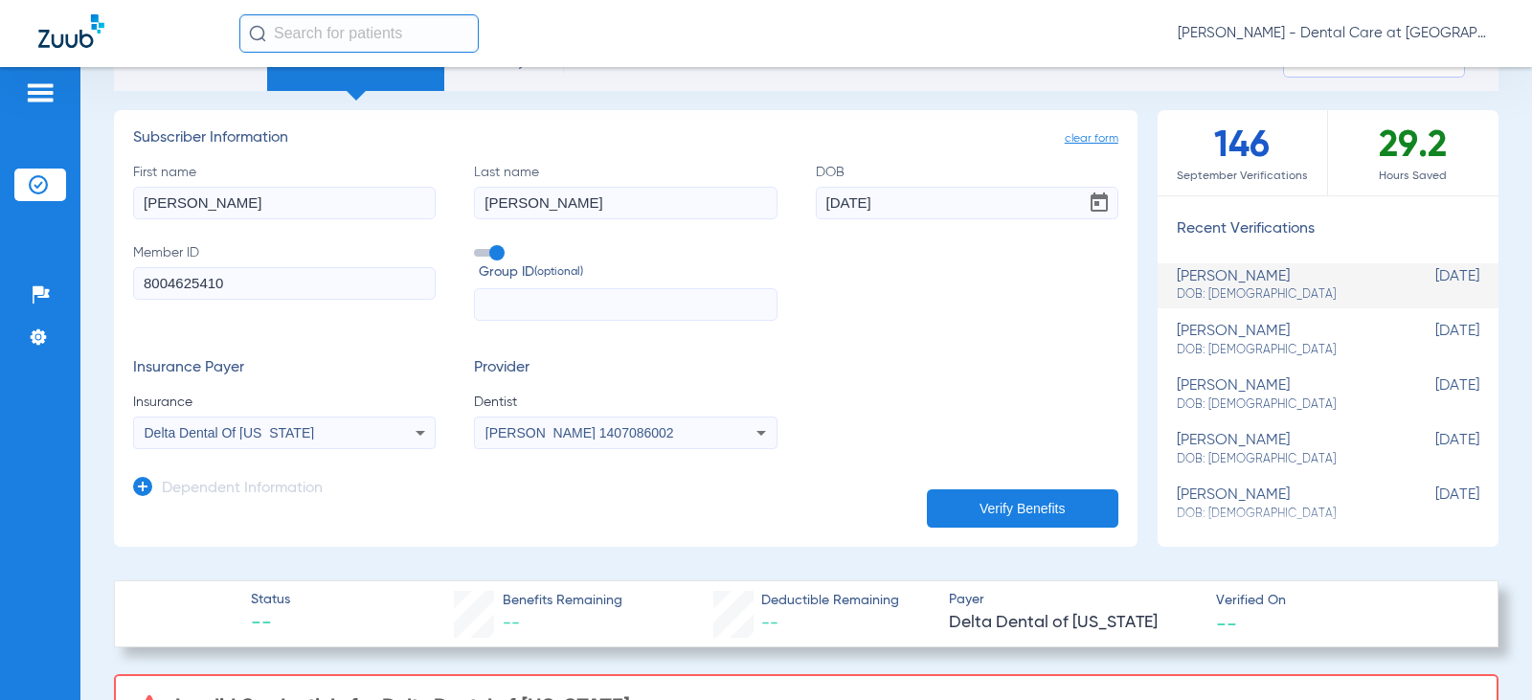
click at [421, 426] on icon at bounding box center [420, 432] width 23 height 23
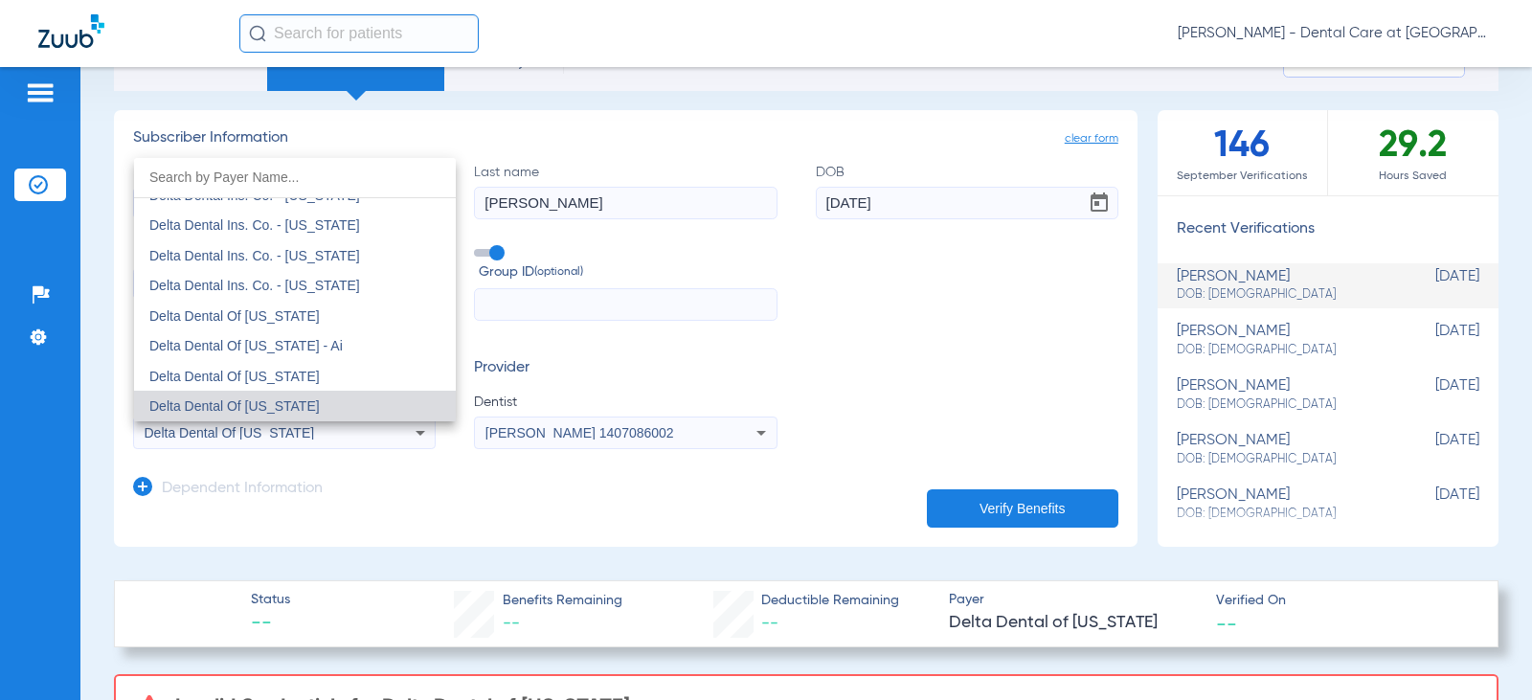
scroll to position [3523, 0]
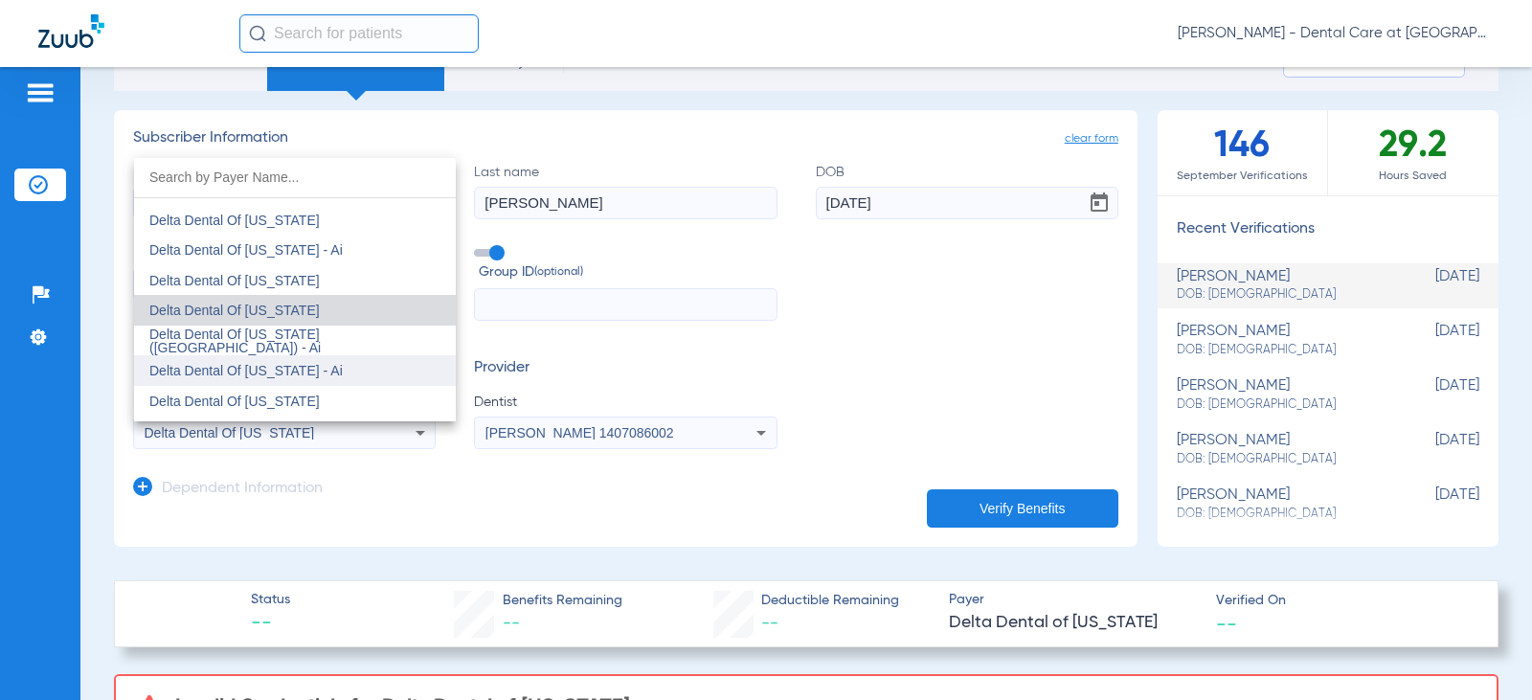
click at [306, 358] on mat-option "Delta Dental Of [US_STATE] - Ai" at bounding box center [295, 370] width 322 height 31
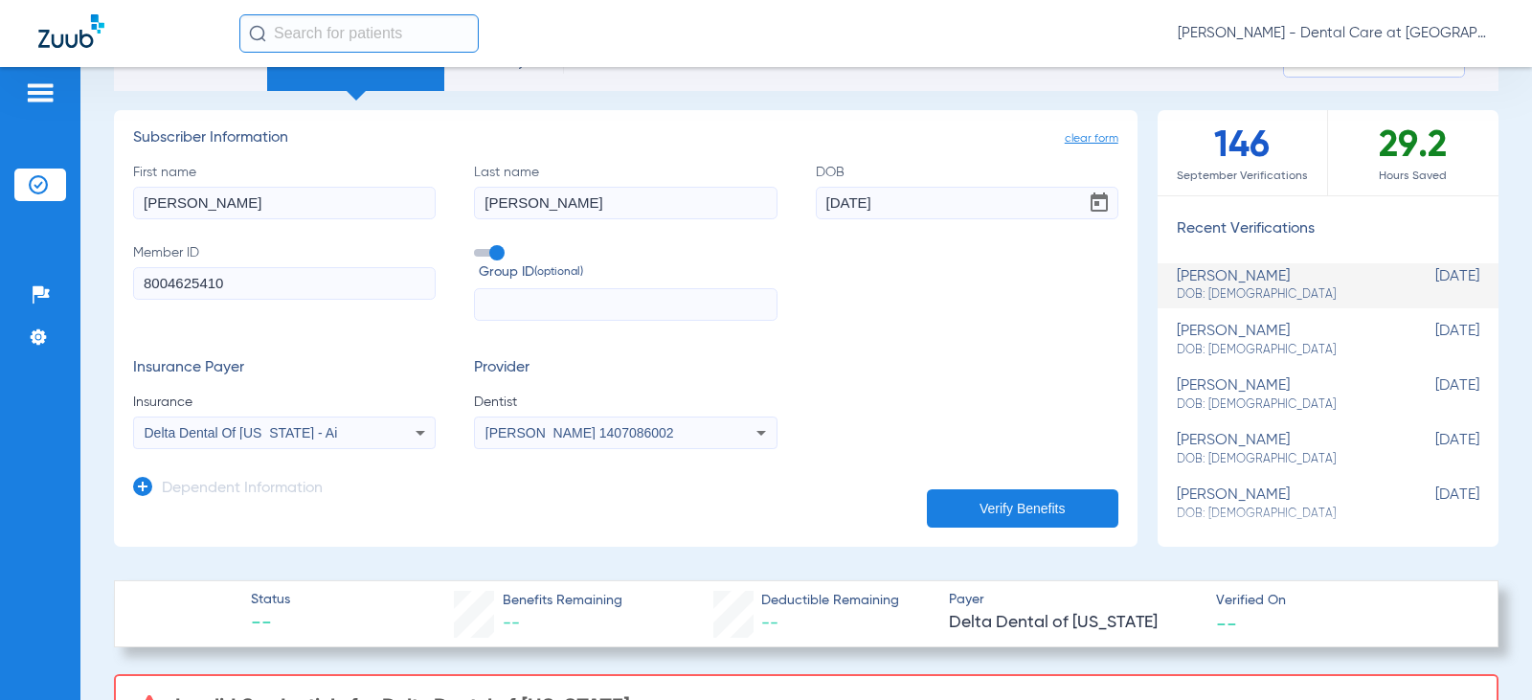
click at [978, 508] on button "Verify Benefits" at bounding box center [1023, 508] width 192 height 38
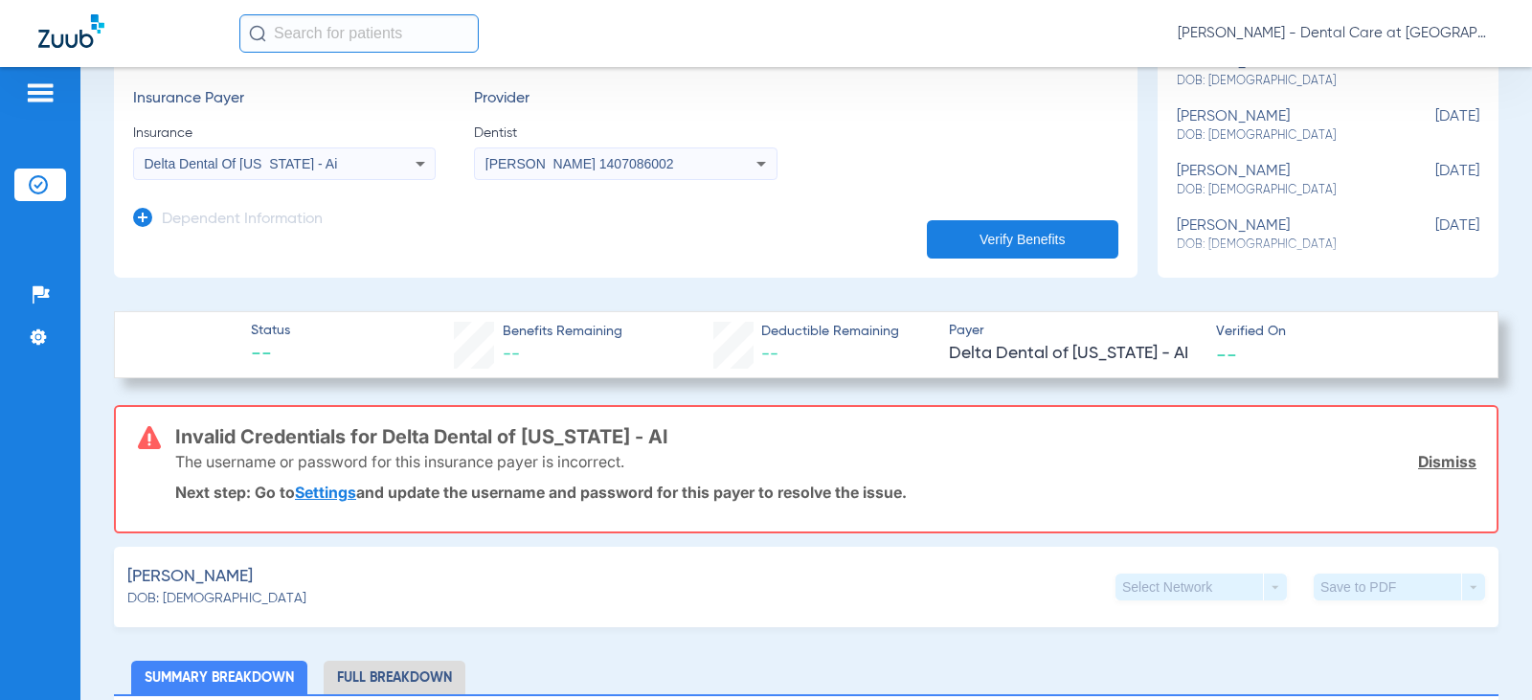
scroll to position [479, 0]
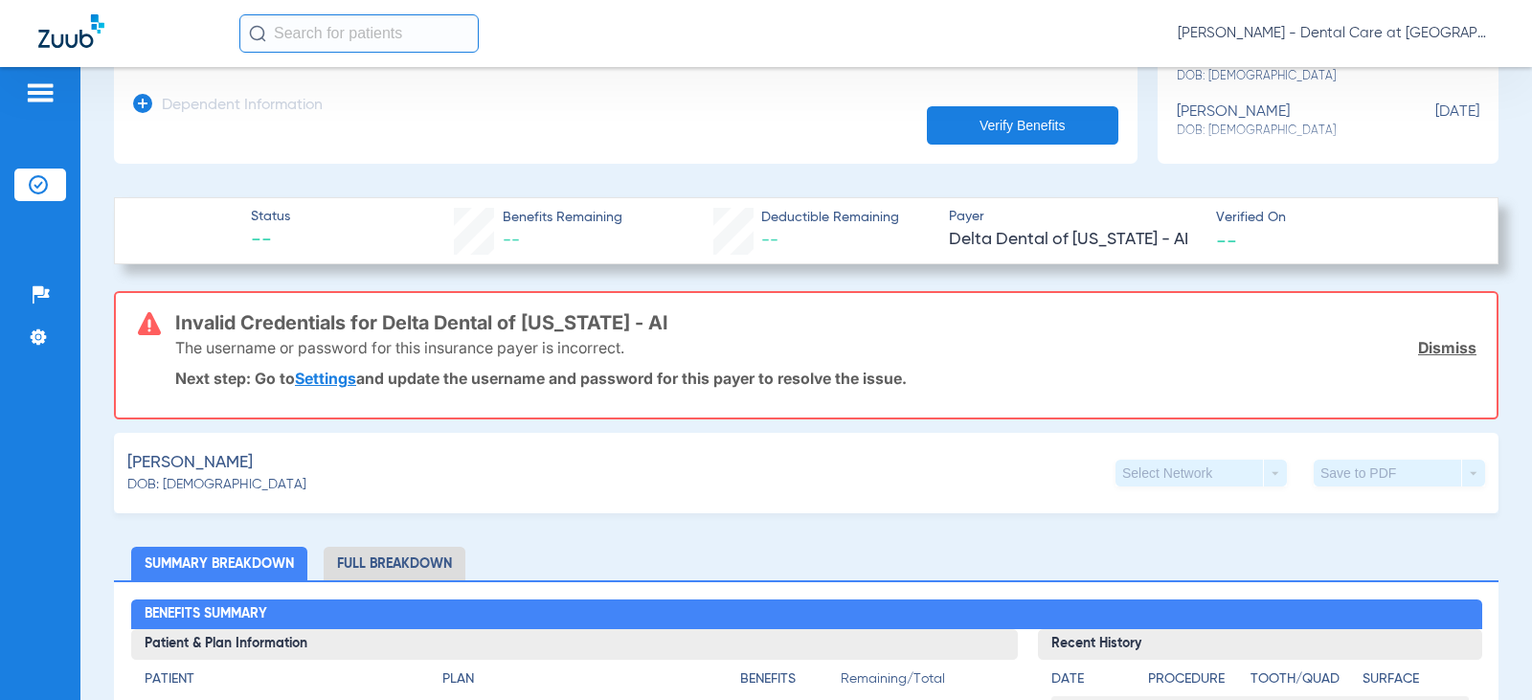
click at [316, 378] on link "Settings" at bounding box center [325, 378] width 61 height 19
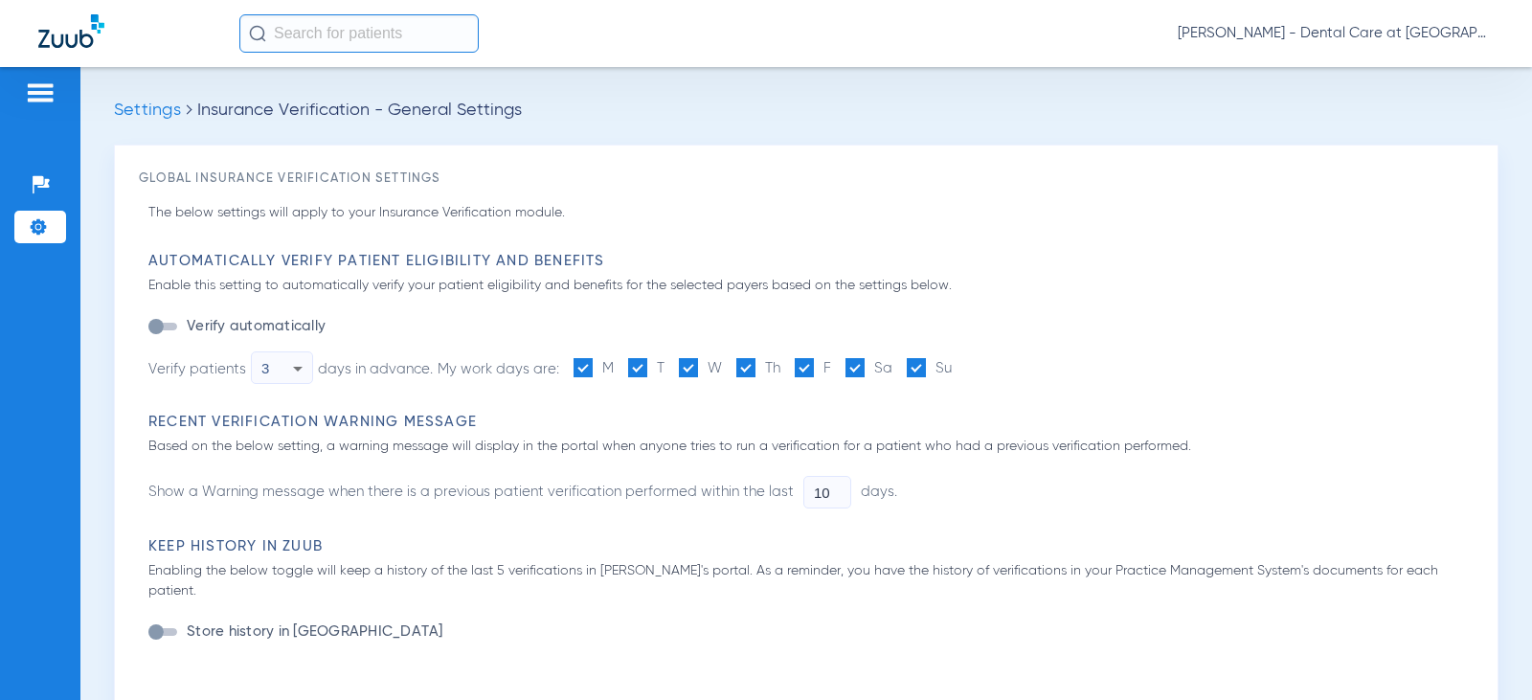
type input "1"
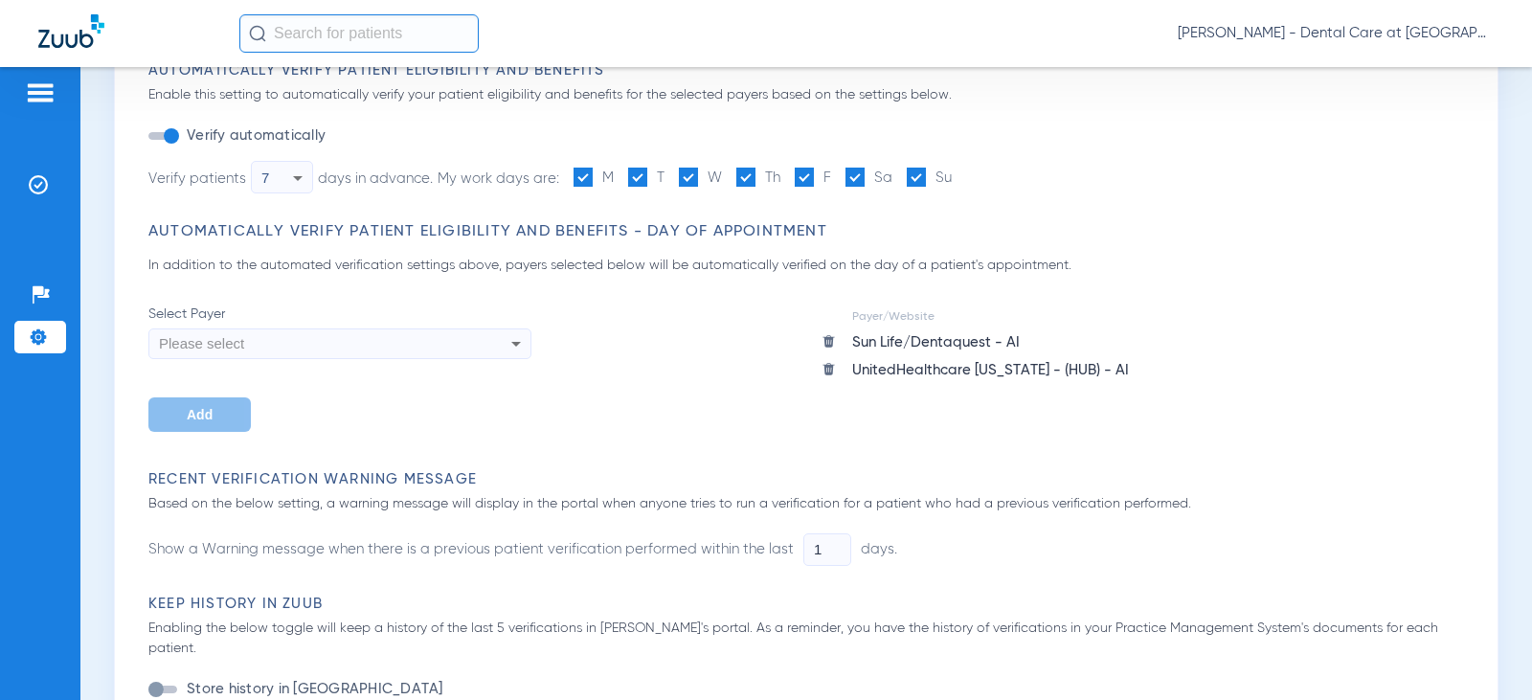
scroll to position [192, 0]
click at [488, 338] on div "Please select" at bounding box center [339, 343] width 381 height 33
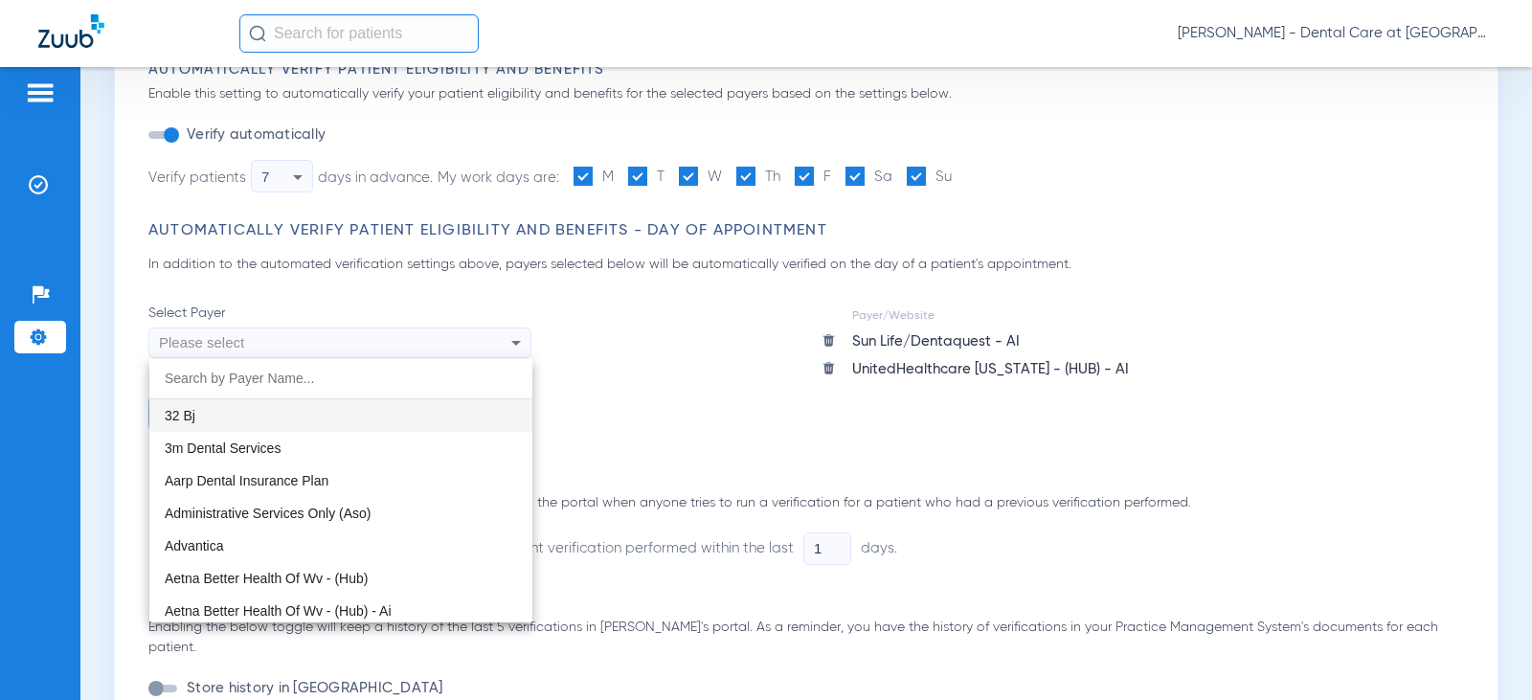
click at [488, 338] on div at bounding box center [766, 350] width 1532 height 700
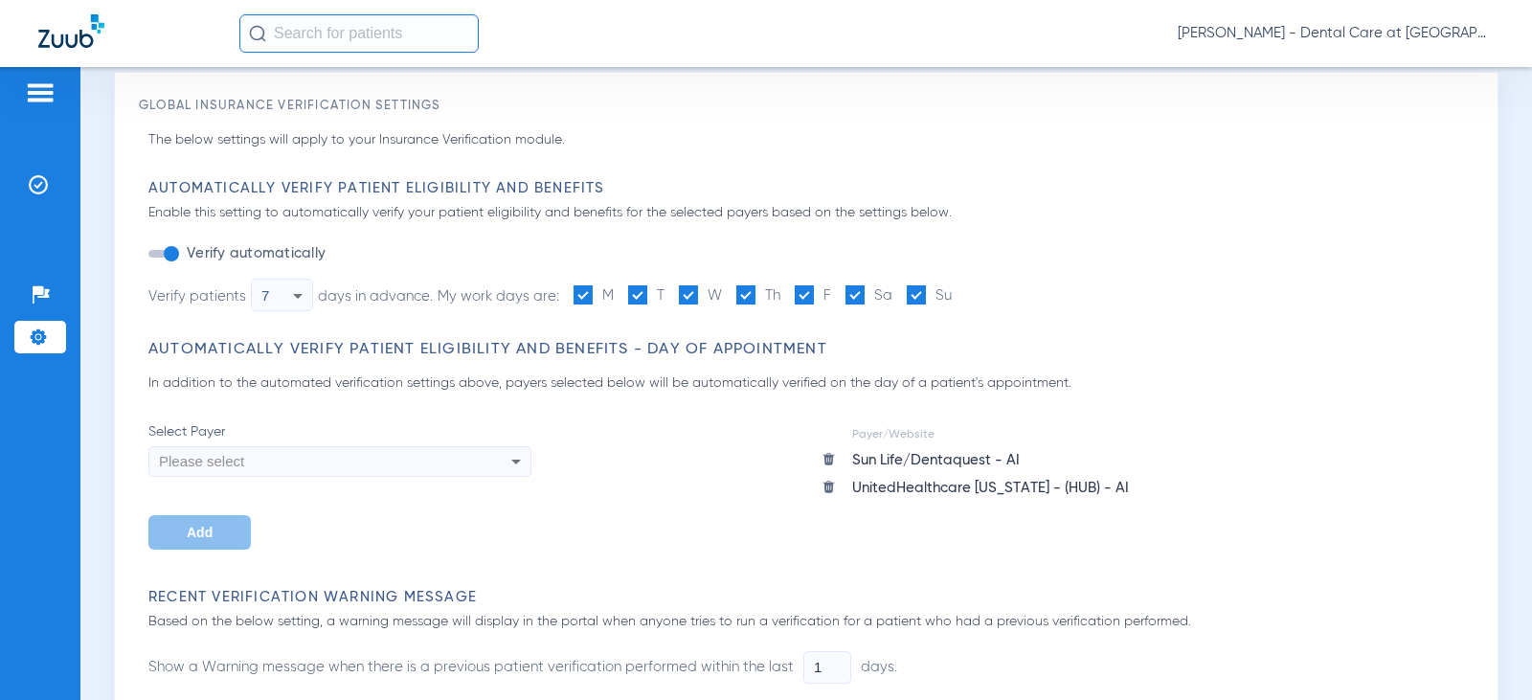
scroll to position [0, 0]
